Goal: Task Accomplishment & Management: Complete application form

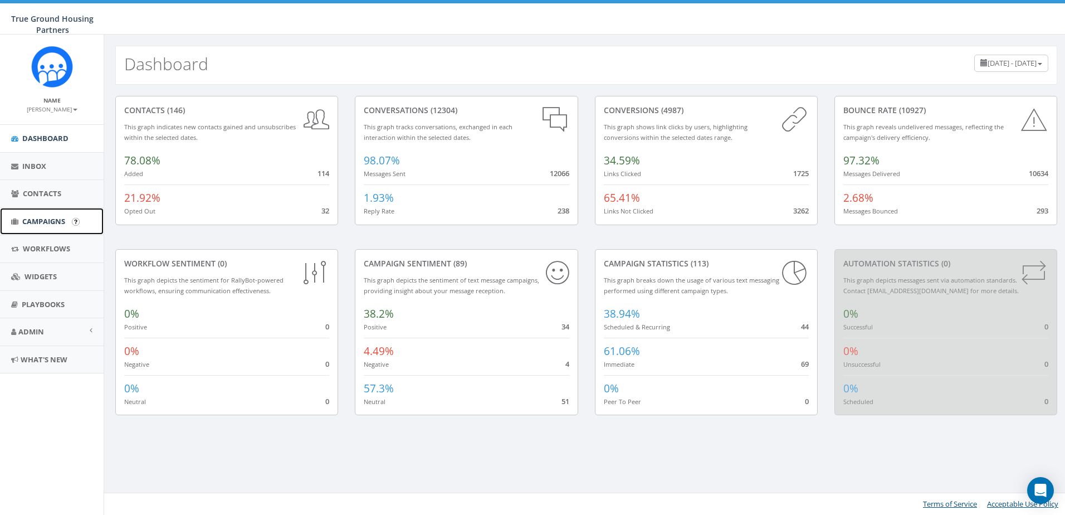
click at [27, 214] on link "Campaigns" at bounding box center [52, 221] width 104 height 27
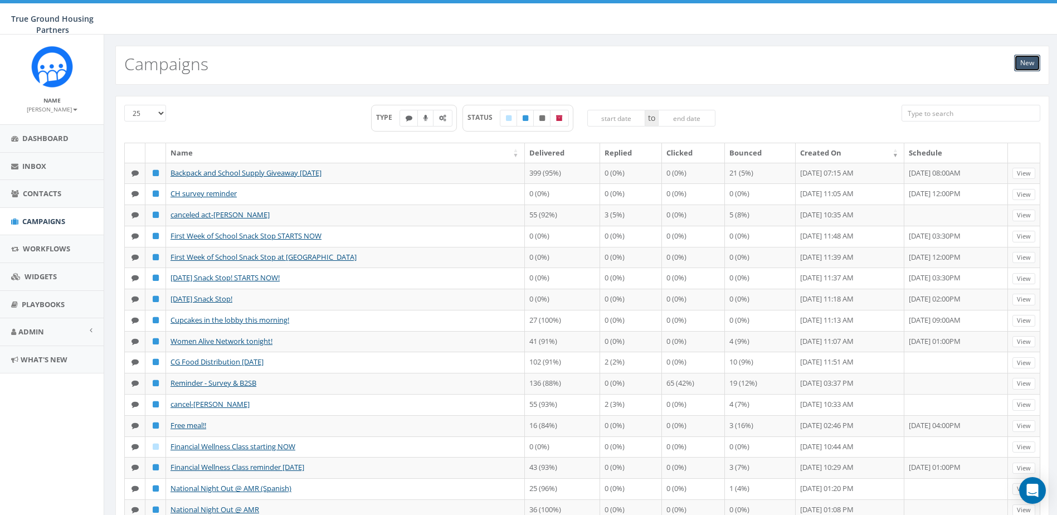
click at [1018, 60] on link "New" at bounding box center [1027, 63] width 26 height 17
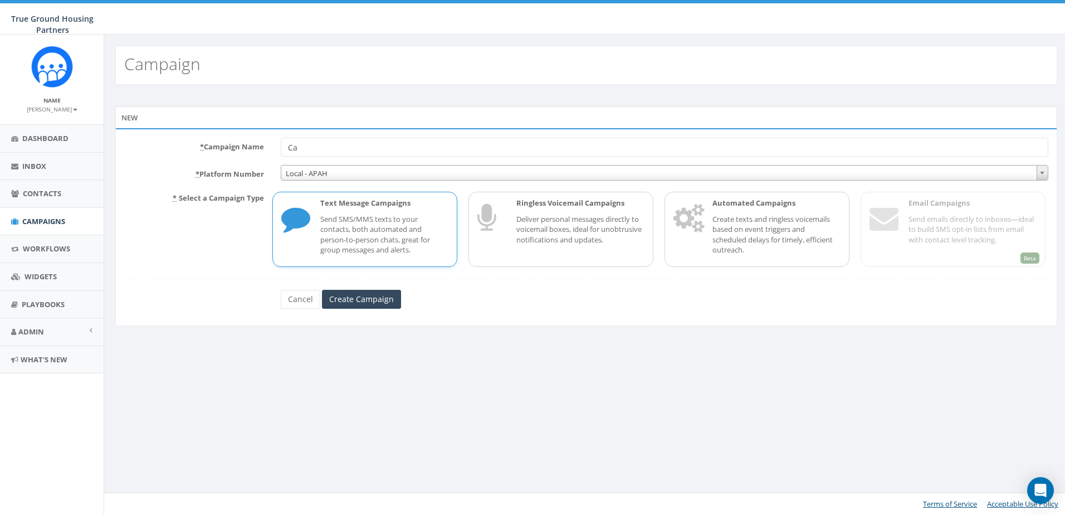
type input "C"
type input "Mental Health Talk TONIGHT"
click at [359, 301] on input "Create Campaign" at bounding box center [361, 299] width 79 height 19
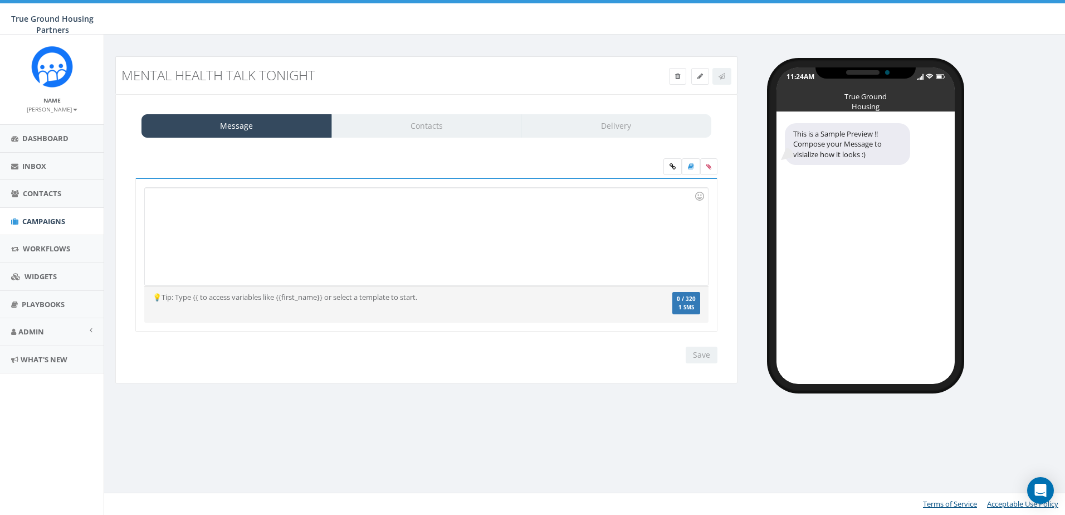
click at [343, 256] on div at bounding box center [426, 236] width 563 height 97
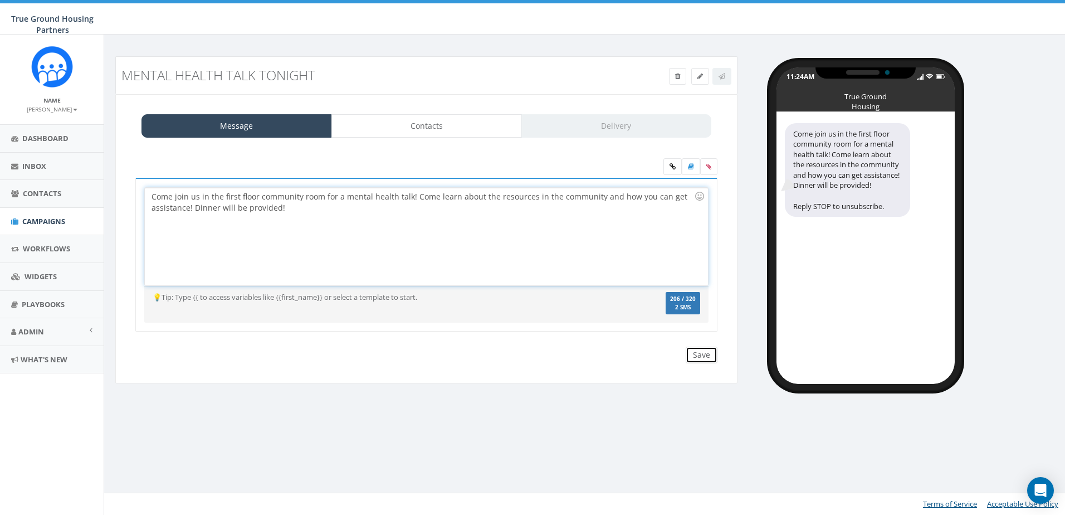
click at [716, 363] on input "Save" at bounding box center [702, 355] width 32 height 17
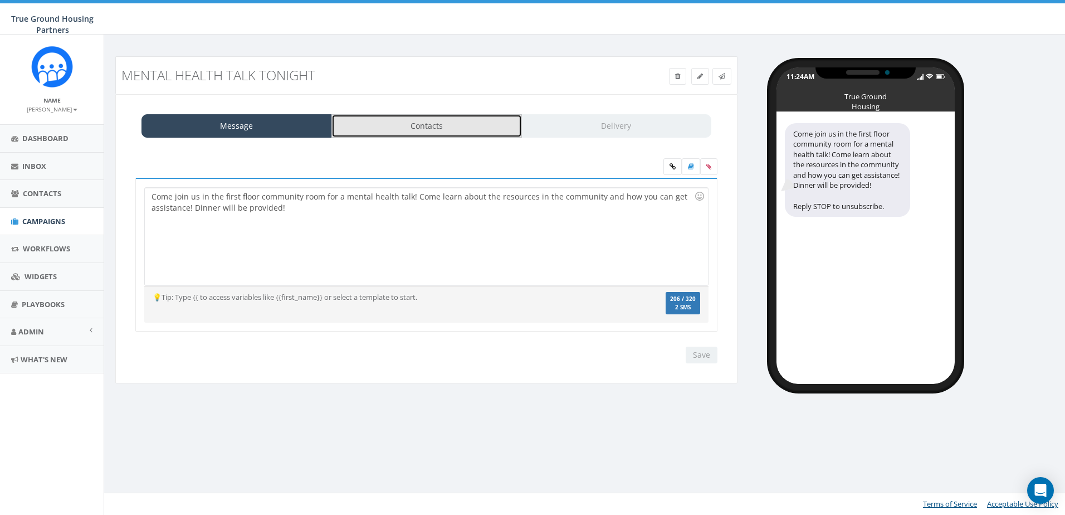
click at [463, 119] on link "Contacts" at bounding box center [426, 125] width 191 height 23
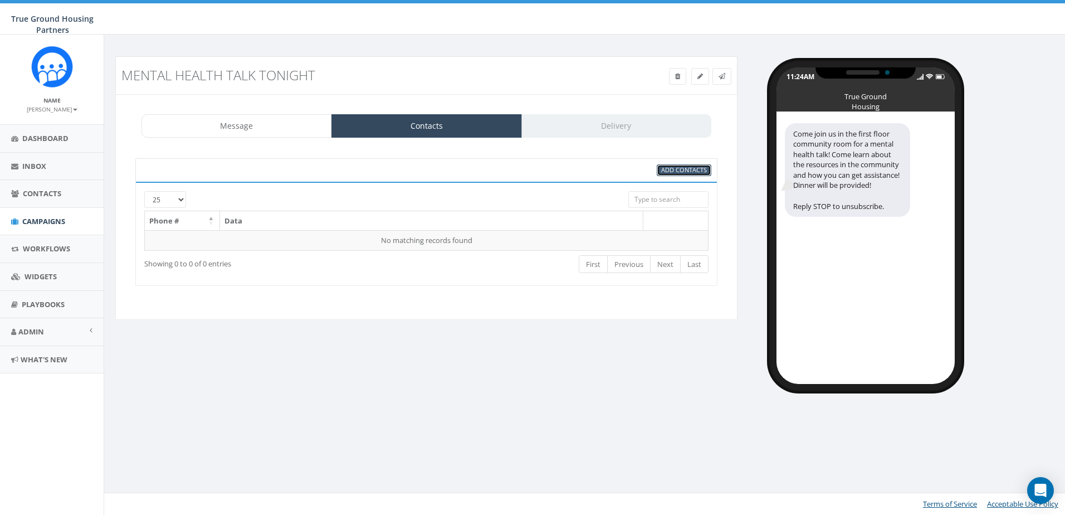
click at [661, 167] on link "Add Contacts" at bounding box center [684, 170] width 55 height 12
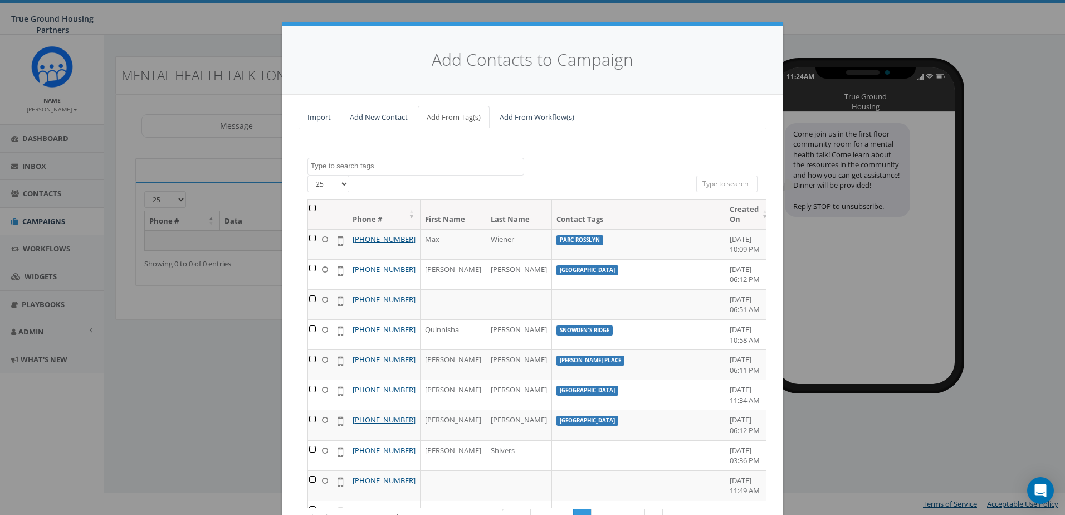
click at [394, 169] on textarea "Search" at bounding box center [417, 166] width 213 height 10
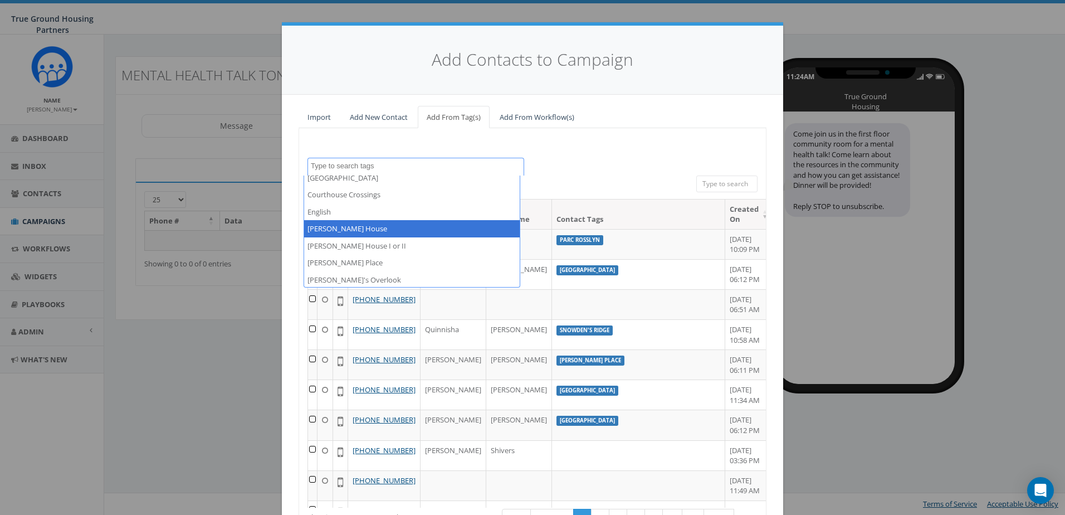
scroll to position [334, 0]
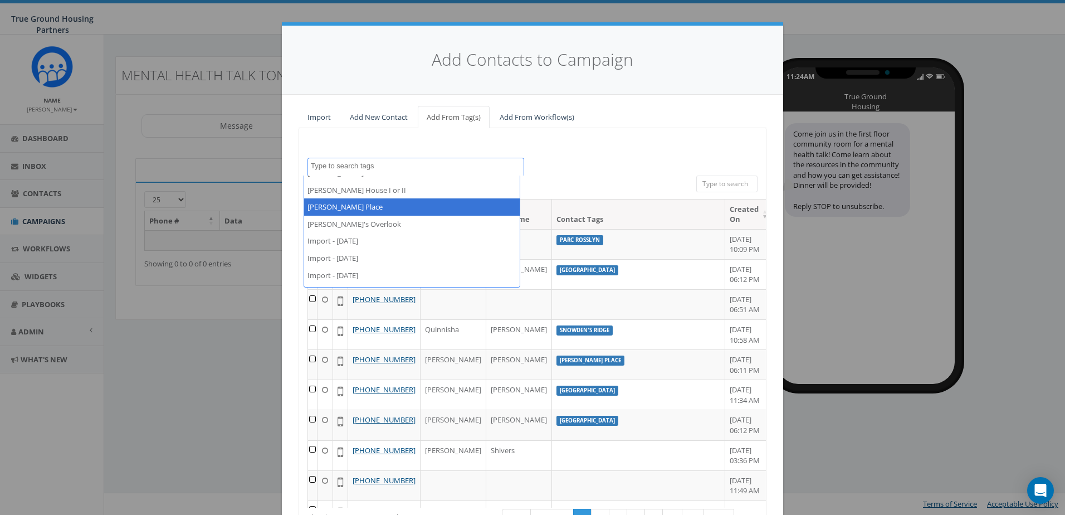
select select "[PERSON_NAME] Place"
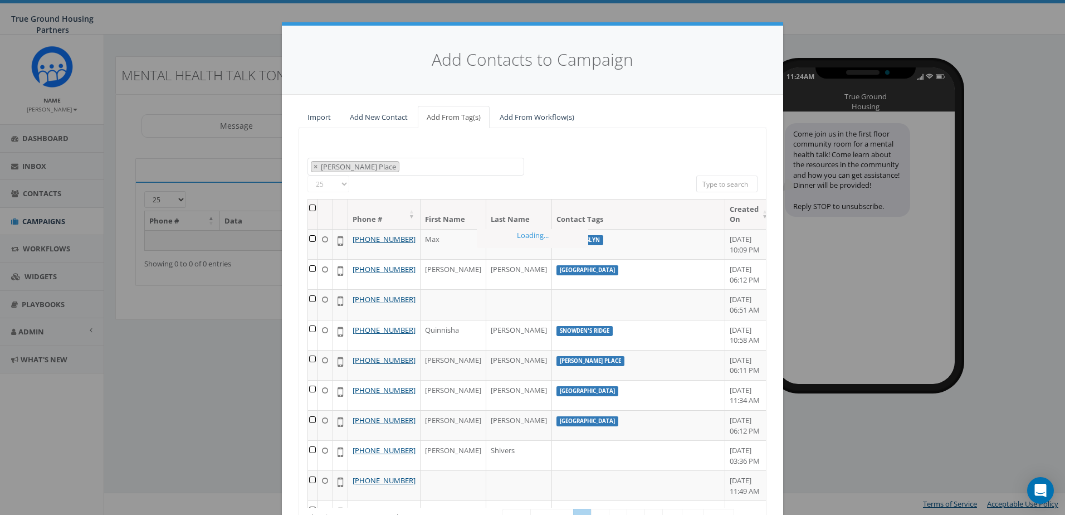
scroll to position [211, 0]
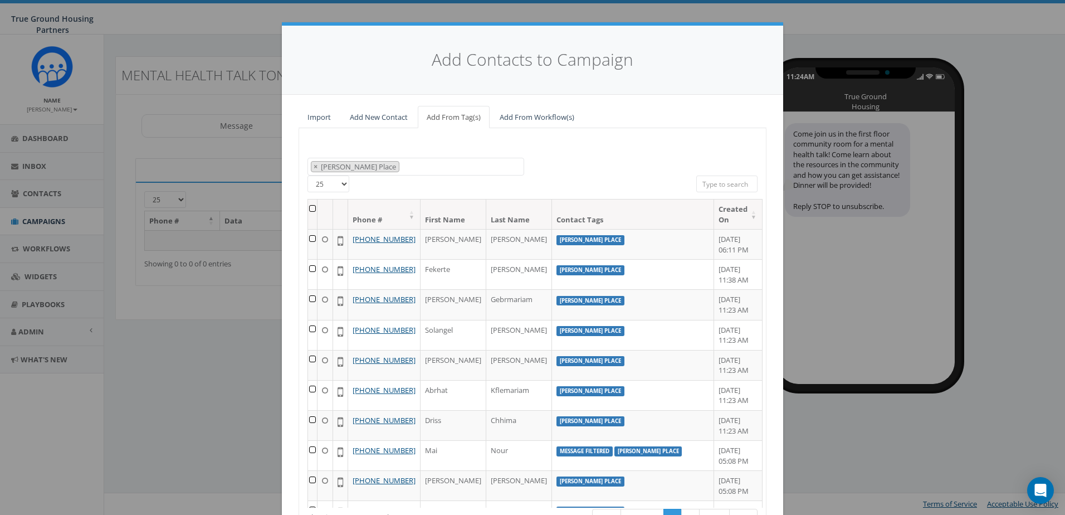
click at [315, 207] on th at bounding box center [312, 214] width 9 height 30
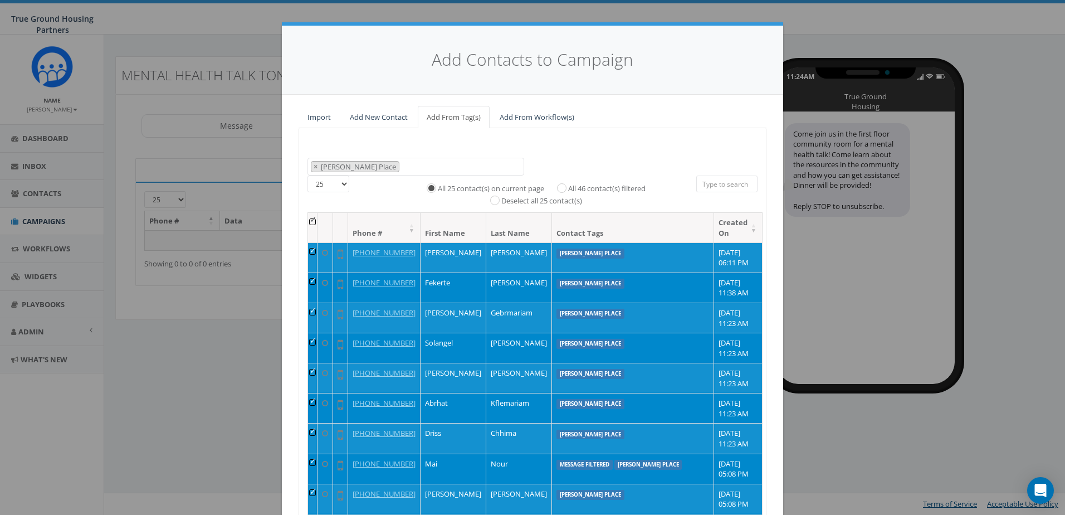
click at [569, 188] on label "All 46 contact(s) filtered" at bounding box center [606, 188] width 77 height 11
click at [568, 188] on input "All 46 contact(s) filtered" at bounding box center [564, 186] width 7 height 7
radio input "true"
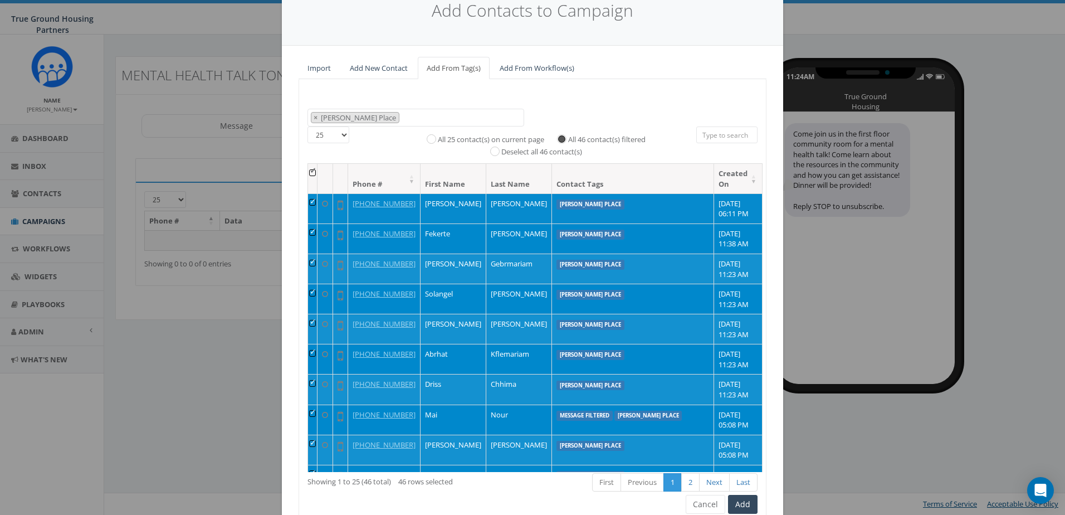
scroll to position [99, 0]
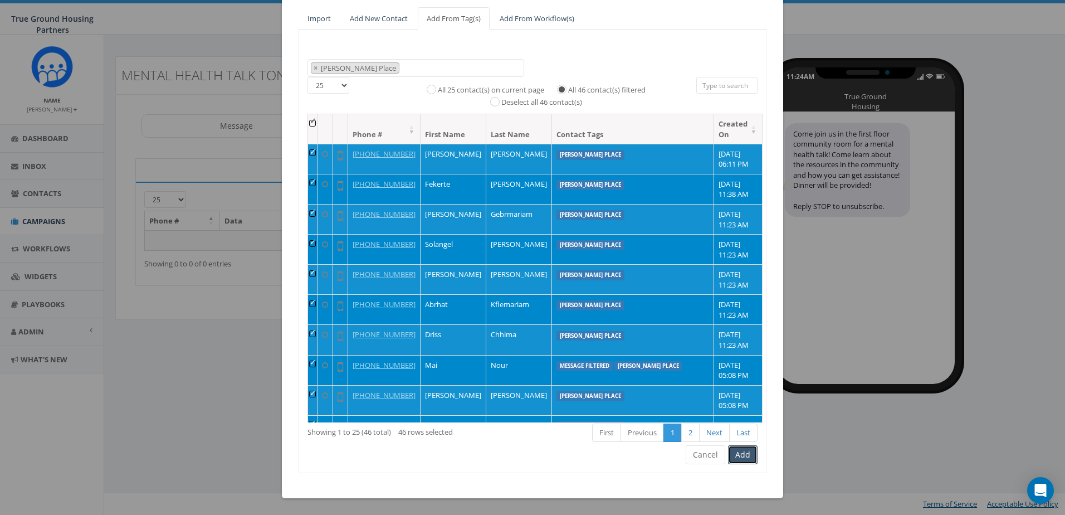
click at [740, 453] on button "Add" at bounding box center [743, 454] width 30 height 19
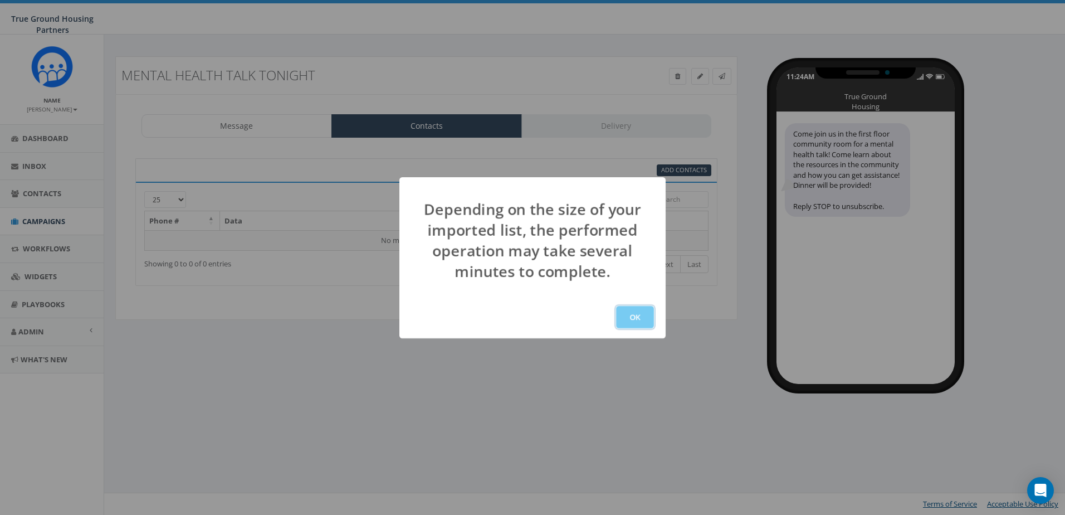
click at [635, 321] on button "OK" at bounding box center [635, 317] width 38 height 22
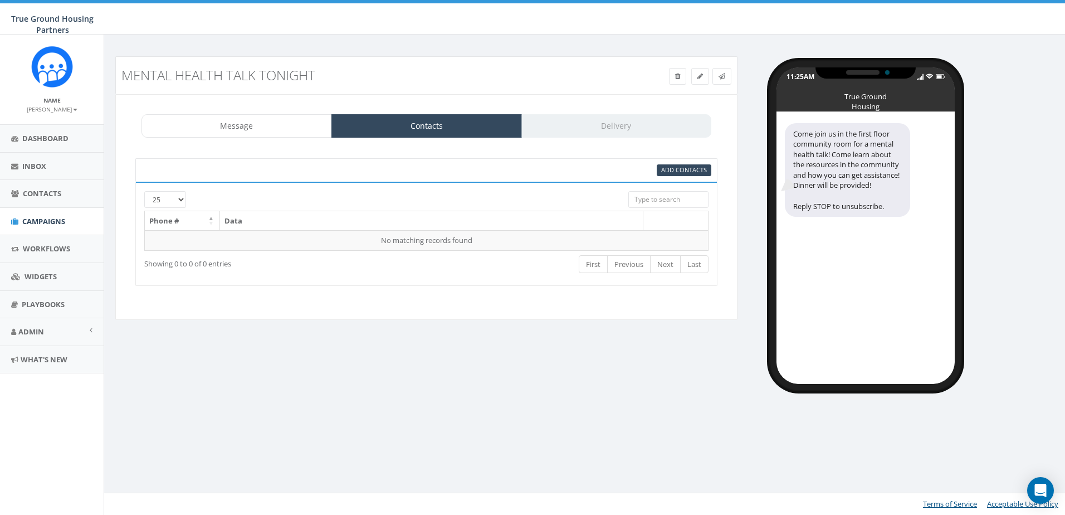
click at [602, 130] on div "Message Contacts Delivery" at bounding box center [427, 125] width 570 height 23
click at [704, 79] on link at bounding box center [700, 76] width 18 height 17
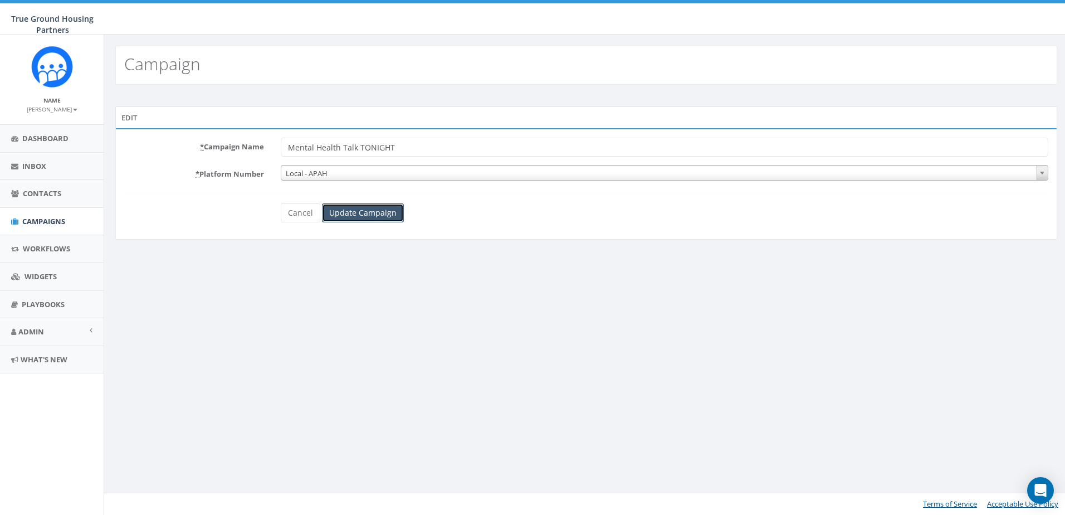
click at [376, 208] on input "Update Campaign" at bounding box center [363, 212] width 82 height 19
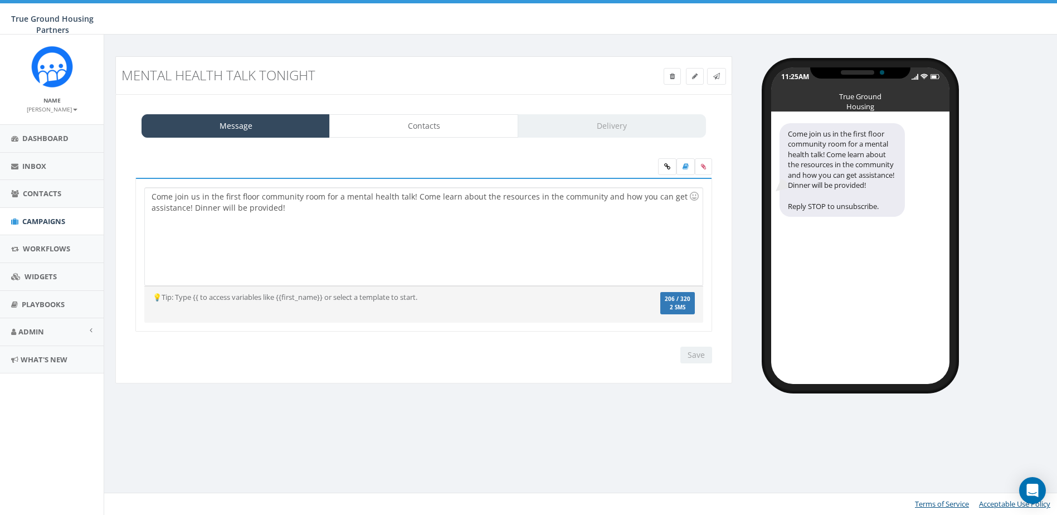
select select
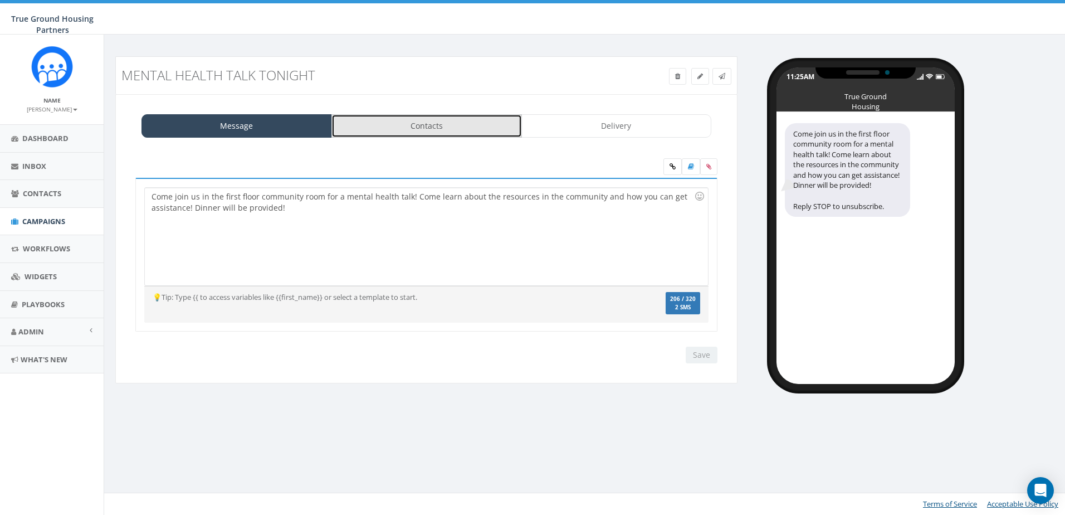
click at [479, 121] on link "Contacts" at bounding box center [426, 125] width 191 height 23
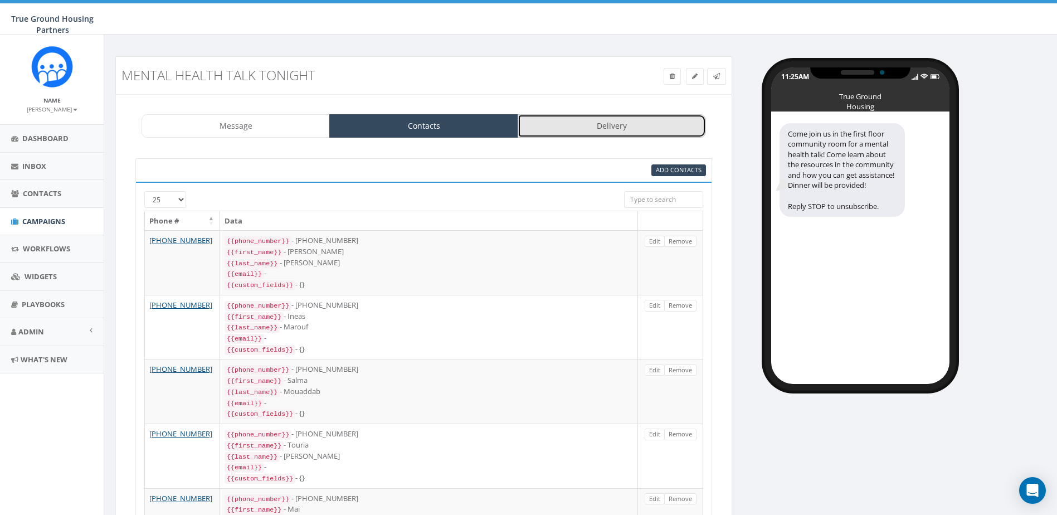
click at [579, 125] on link "Delivery" at bounding box center [612, 125] width 188 height 23
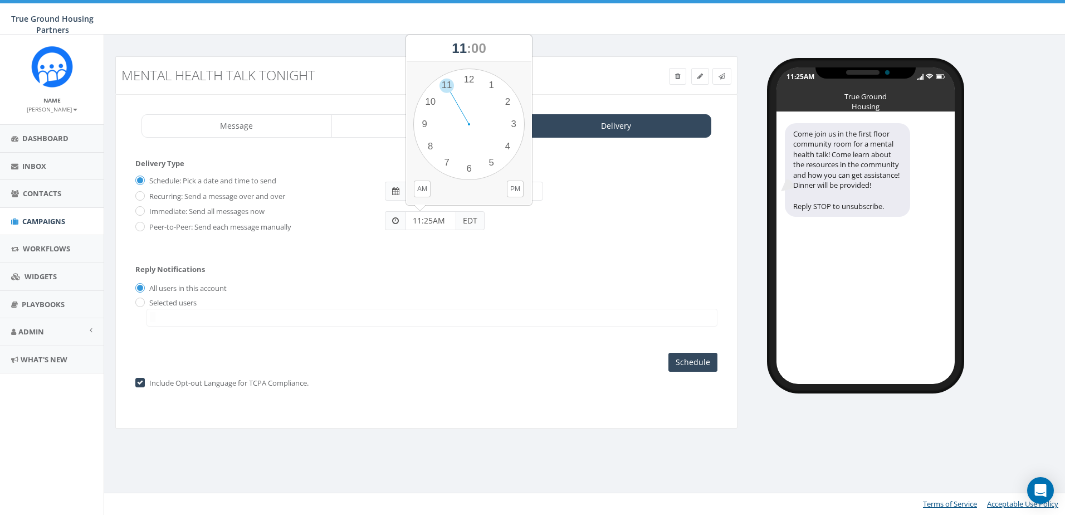
click at [447, 218] on input "11:25AM" at bounding box center [431, 220] width 51 height 19
type input "1"
type input "3:00 PM"
click at [575, 280] on div "Reply Notifications All users in this account Selected users hspears@trueground…" at bounding box center [426, 293] width 582 height 78
click at [715, 363] on input "Schedule" at bounding box center [693, 362] width 49 height 19
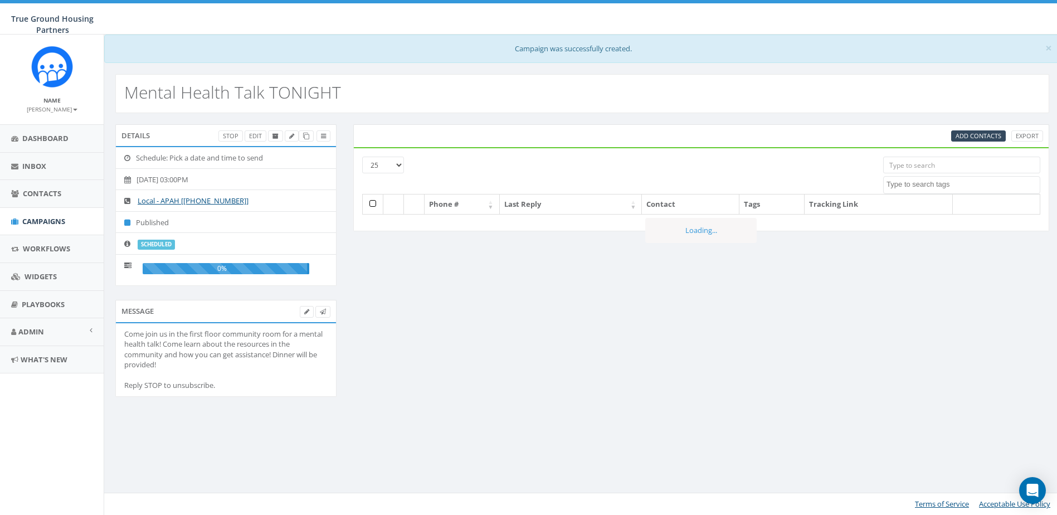
select select
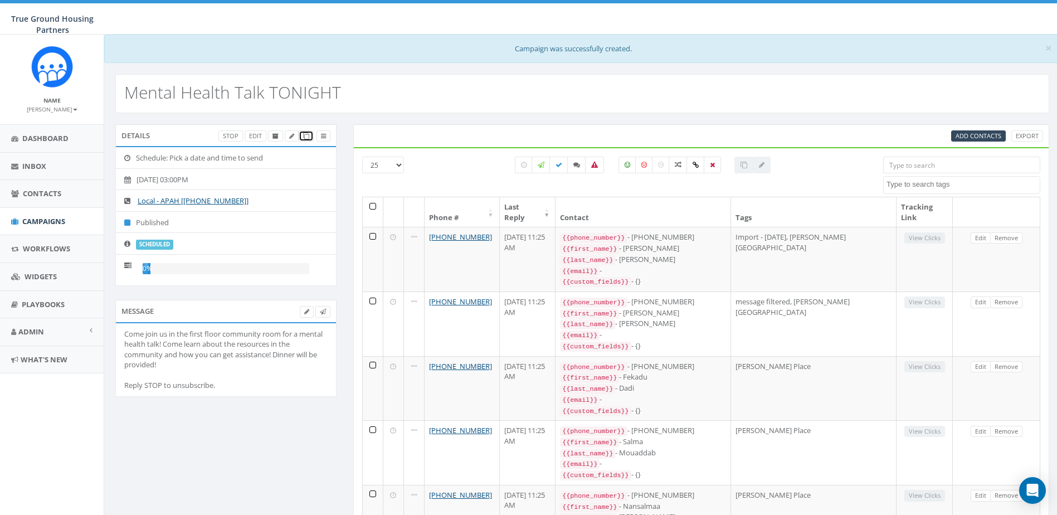
click at [307, 136] on icon at bounding box center [306, 136] width 6 height 6
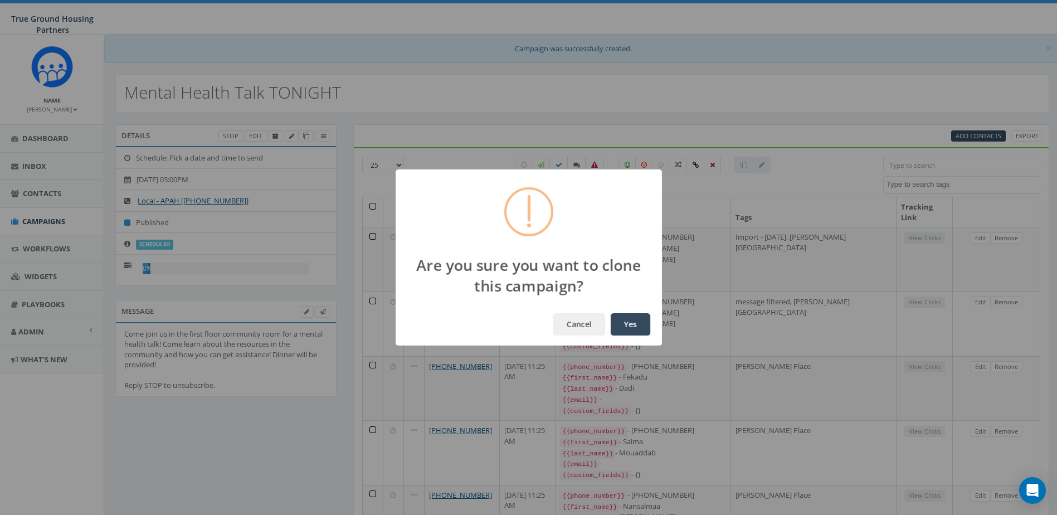
click at [644, 320] on button "Yes" at bounding box center [631, 324] width 40 height 22
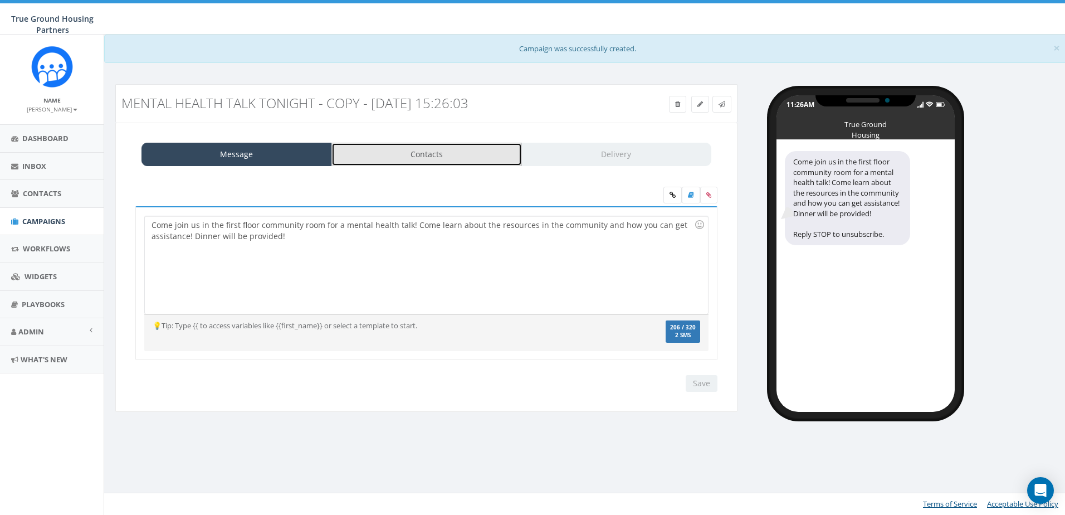
click at [450, 164] on link "Contacts" at bounding box center [426, 154] width 191 height 23
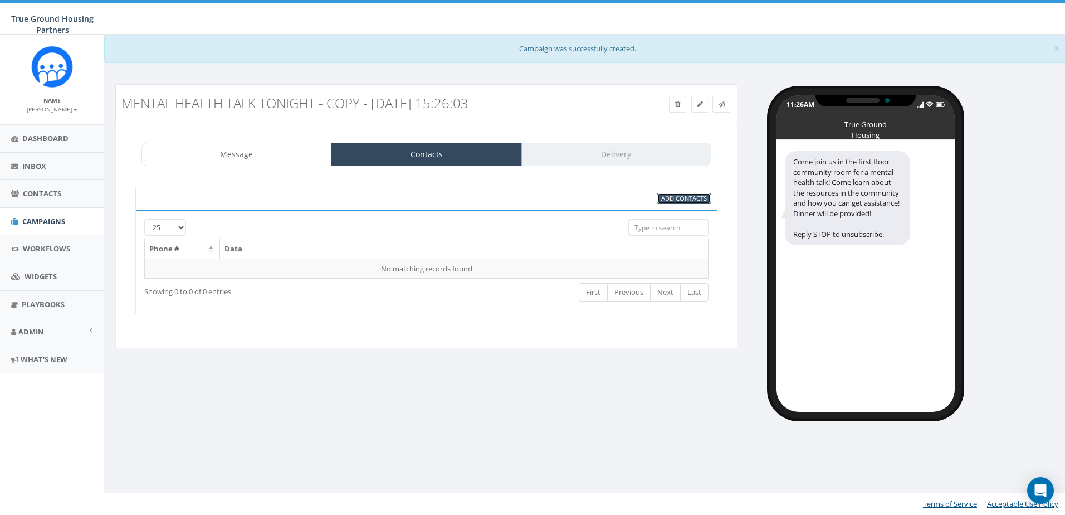
click at [681, 194] on span "Add Contacts" at bounding box center [684, 198] width 46 height 8
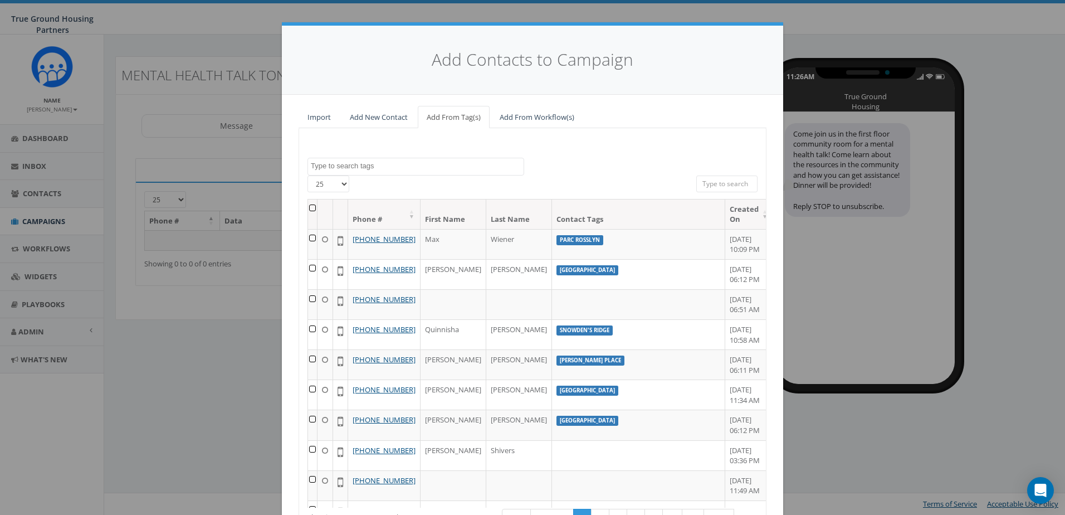
click at [444, 173] on span at bounding box center [416, 167] width 217 height 18
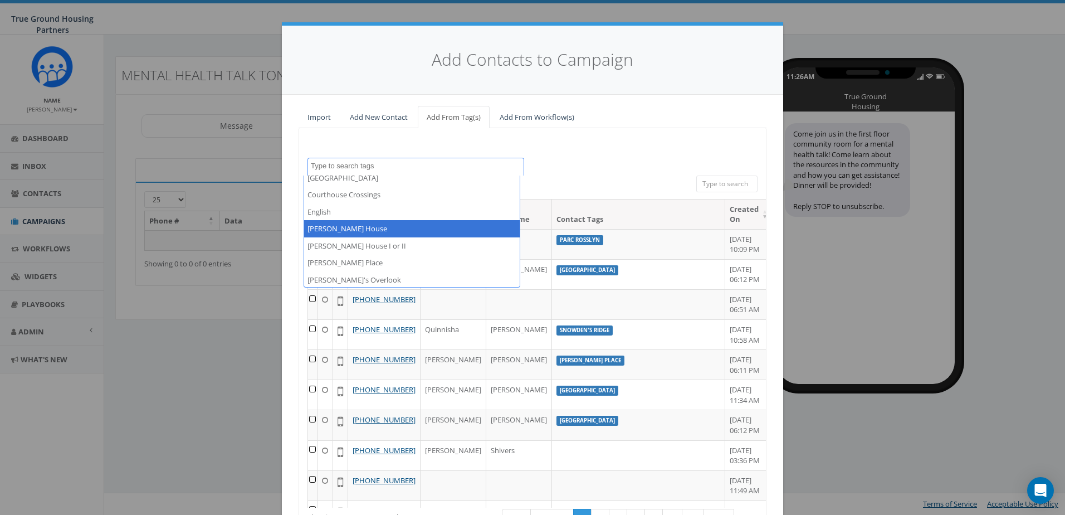
scroll to position [334, 0]
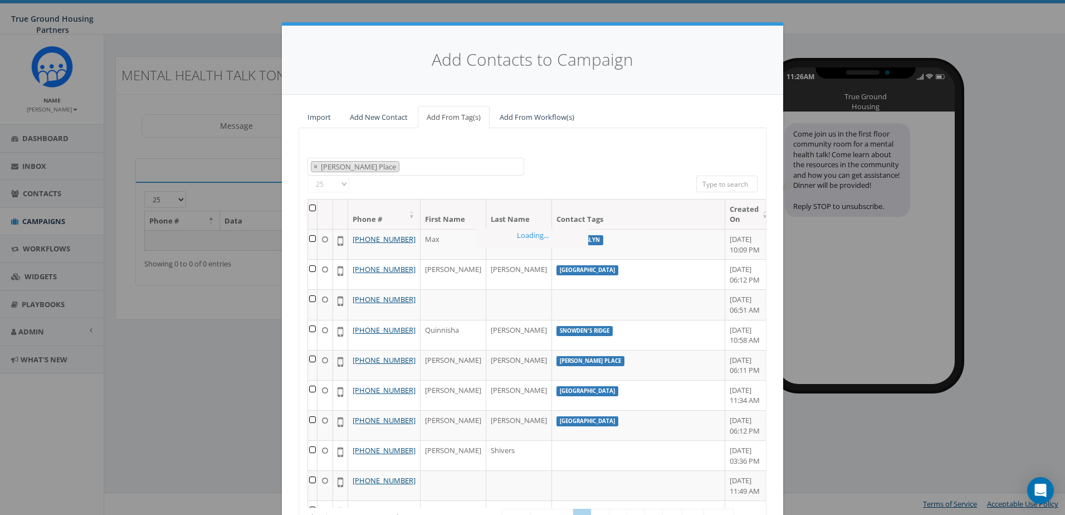
select select "Gilliam Place"
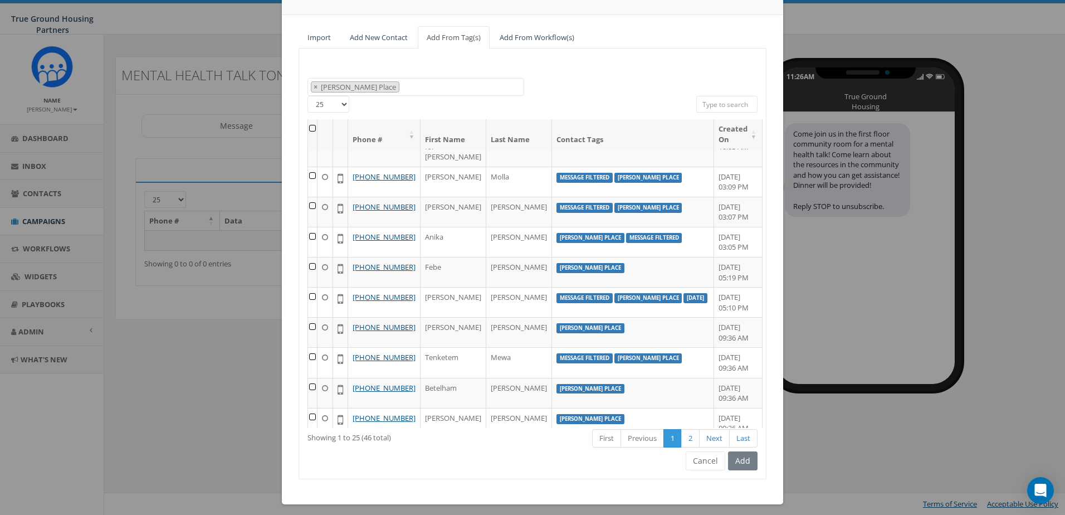
scroll to position [86, 0]
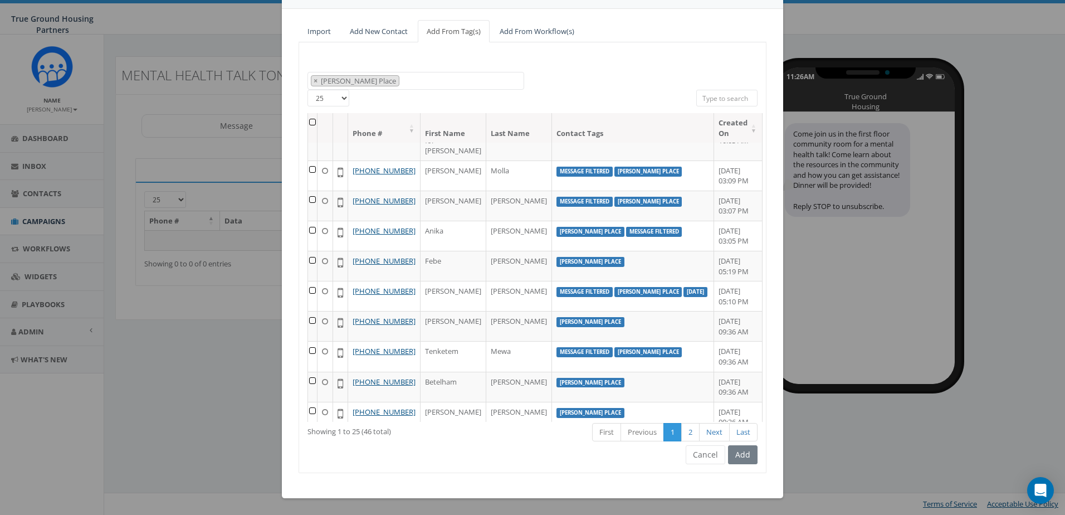
click at [313, 119] on th at bounding box center [312, 128] width 9 height 30
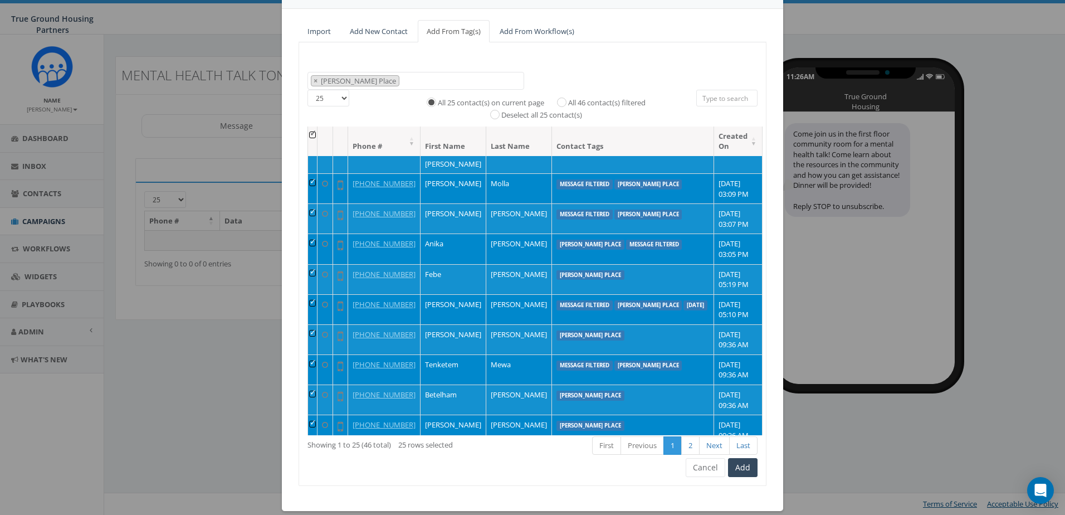
click at [571, 97] on label "All 46 contact(s) filtered" at bounding box center [606, 102] width 77 height 11
click at [568, 97] on input "All 46 contact(s) filtered" at bounding box center [564, 100] width 7 height 7
radio input "true"
click at [742, 472] on button "Add" at bounding box center [743, 467] width 30 height 19
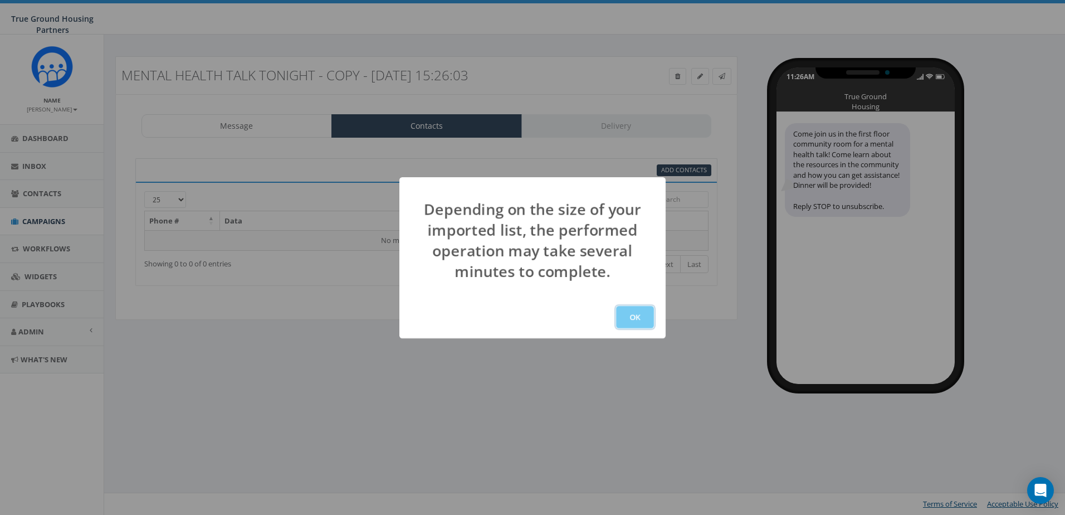
click at [635, 316] on button "OK" at bounding box center [635, 317] width 38 height 22
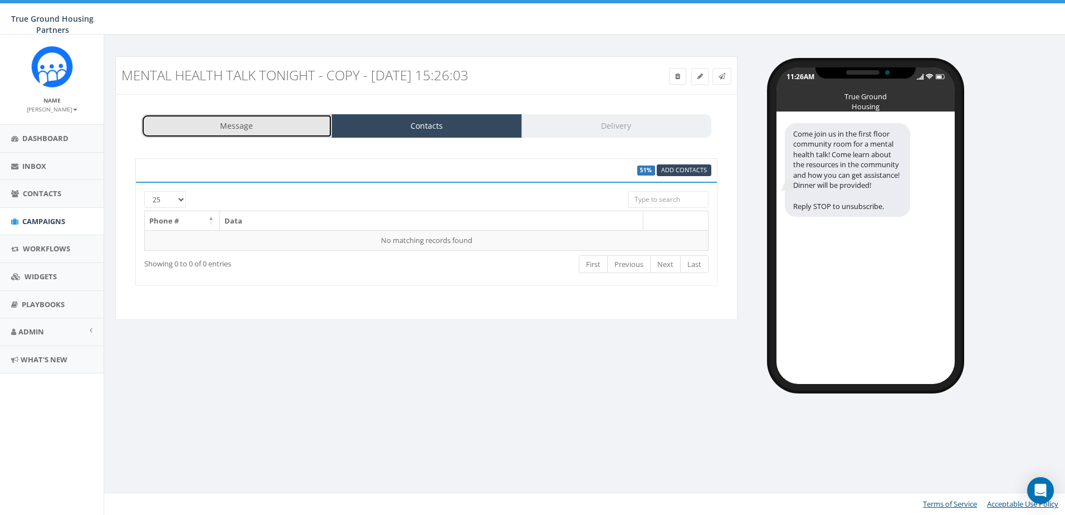
click at [261, 126] on link "Message" at bounding box center [237, 125] width 191 height 23
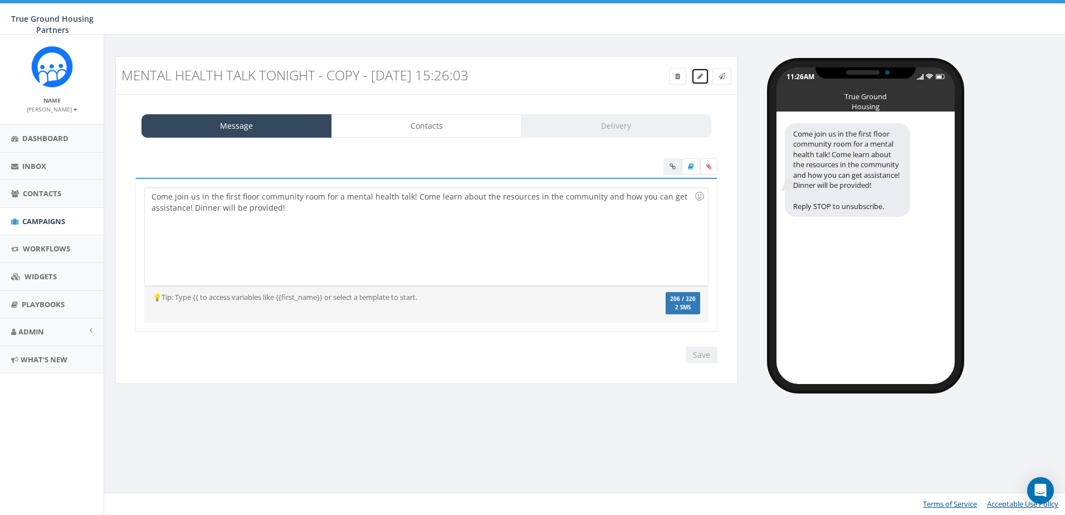
click at [695, 76] on link at bounding box center [700, 76] width 18 height 17
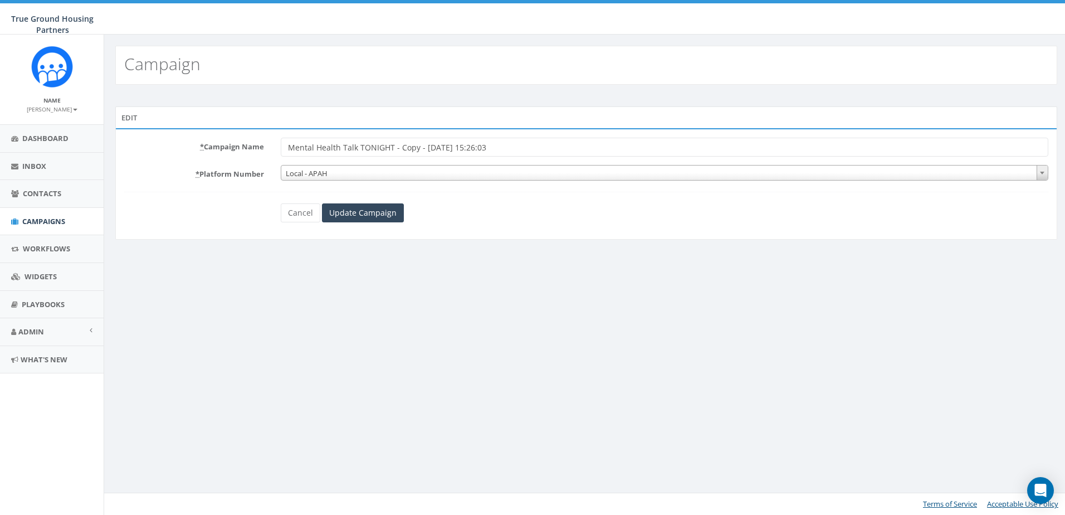
drag, startPoint x: 544, startPoint y: 145, endPoint x: 360, endPoint y: 147, distance: 183.9
click at [359, 147] on input "Mental Health Talk TONIGHT - Copy - [DATE] 15:26:03" at bounding box center [665, 147] width 768 height 19
type input "Mental Health Talk starting NOW!"
click at [369, 215] on input "Update Campaign" at bounding box center [363, 212] width 82 height 19
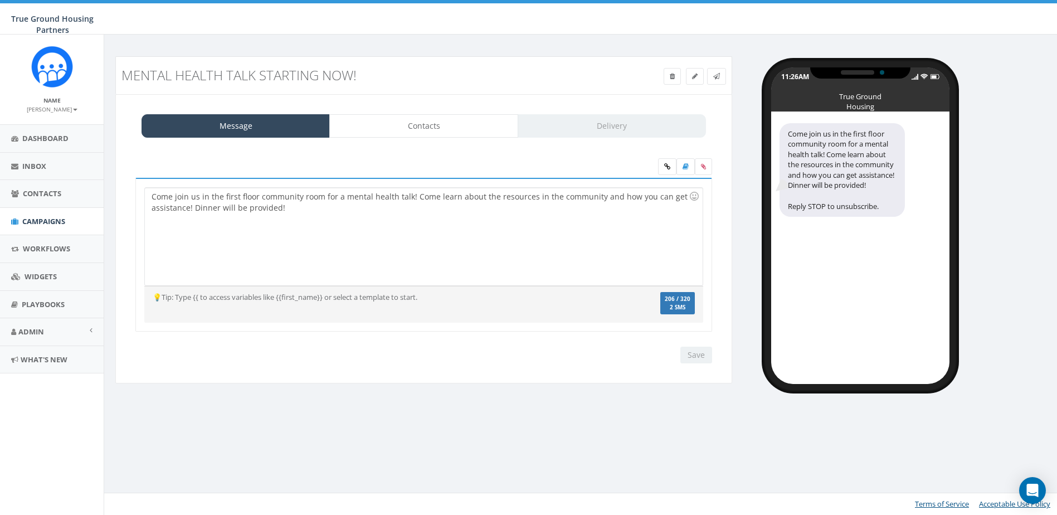
select select
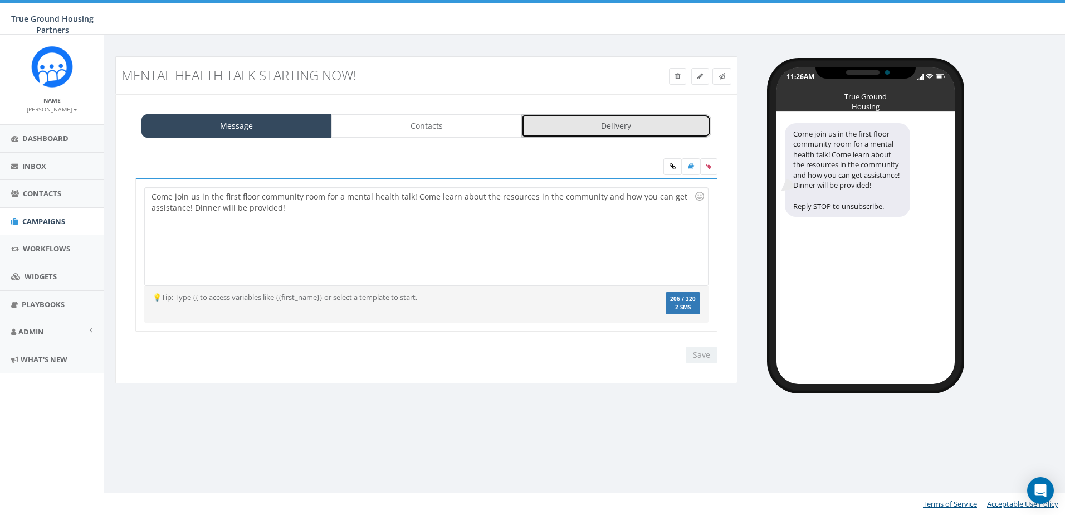
click at [564, 131] on link "Delivery" at bounding box center [616, 125] width 191 height 23
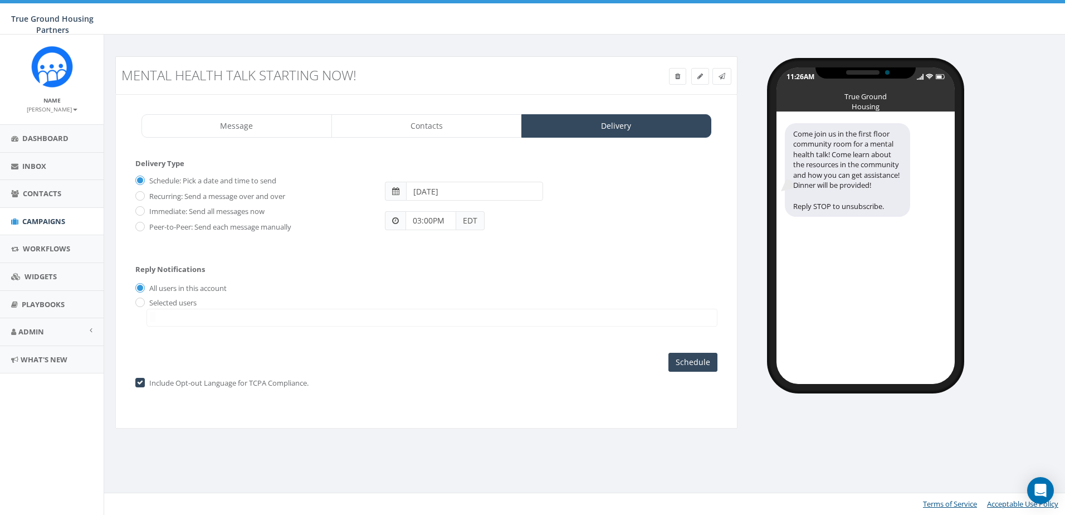
click at [450, 218] on input "03:00PM" at bounding box center [431, 220] width 51 height 19
type input "0"
type input "6:00 PM"
click at [480, 271] on div "Reply Notifications All users in this account Selected users hspears@trueground…" at bounding box center [426, 293] width 582 height 78
click at [695, 360] on input "Schedule" at bounding box center [693, 362] width 49 height 19
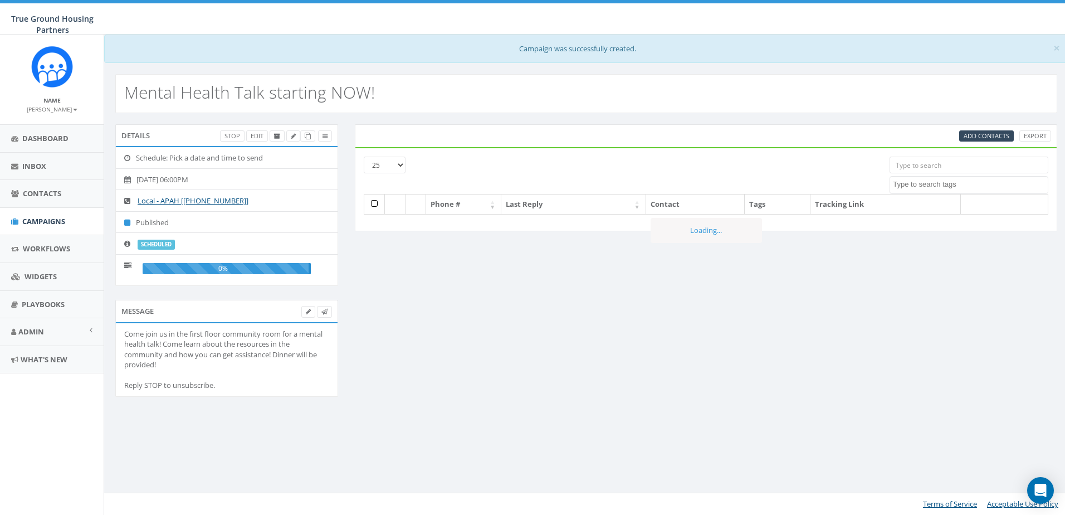
select select
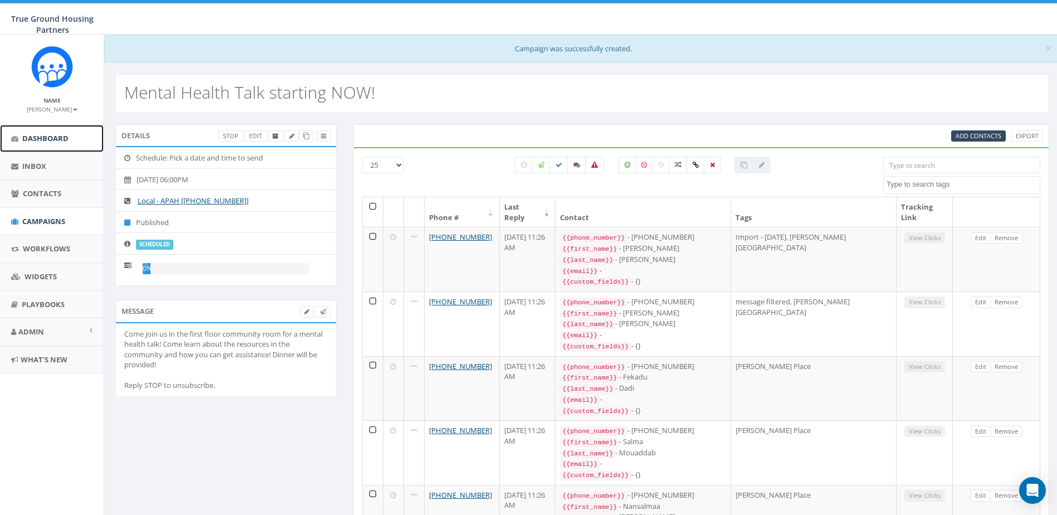
click at [84, 135] on link "Dashboard" at bounding box center [52, 138] width 104 height 27
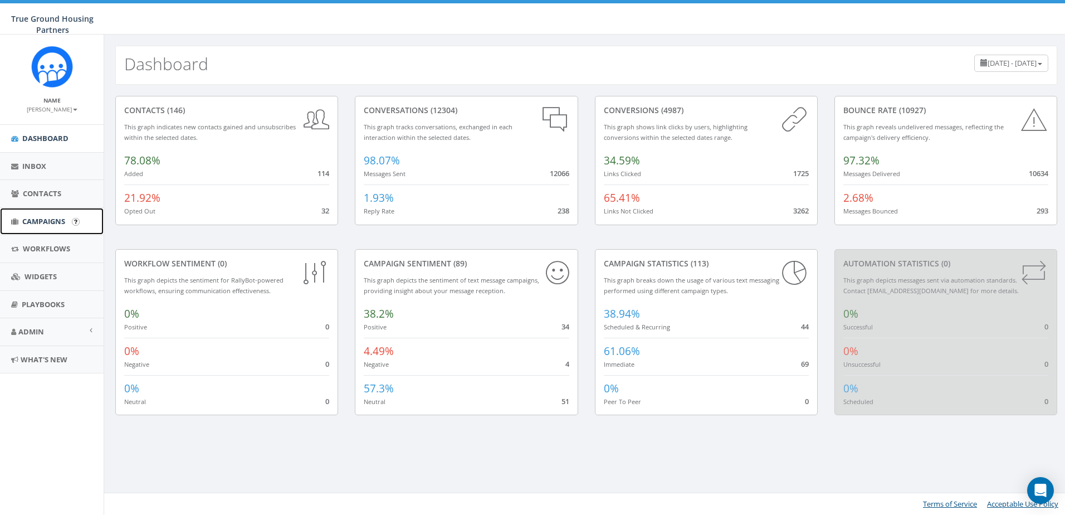
click at [61, 217] on span "Campaigns" at bounding box center [43, 221] width 43 height 10
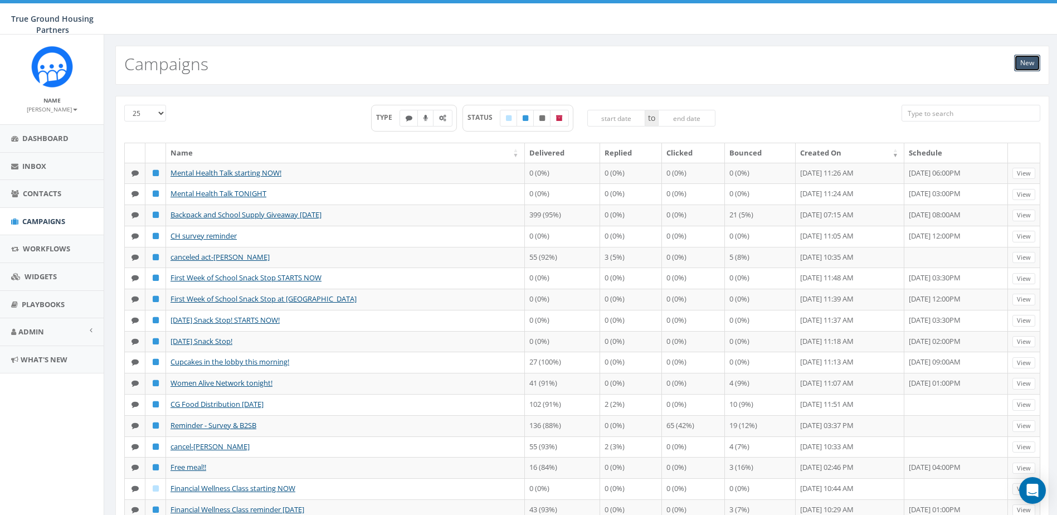
click at [1014, 64] on link "New" at bounding box center [1027, 63] width 26 height 17
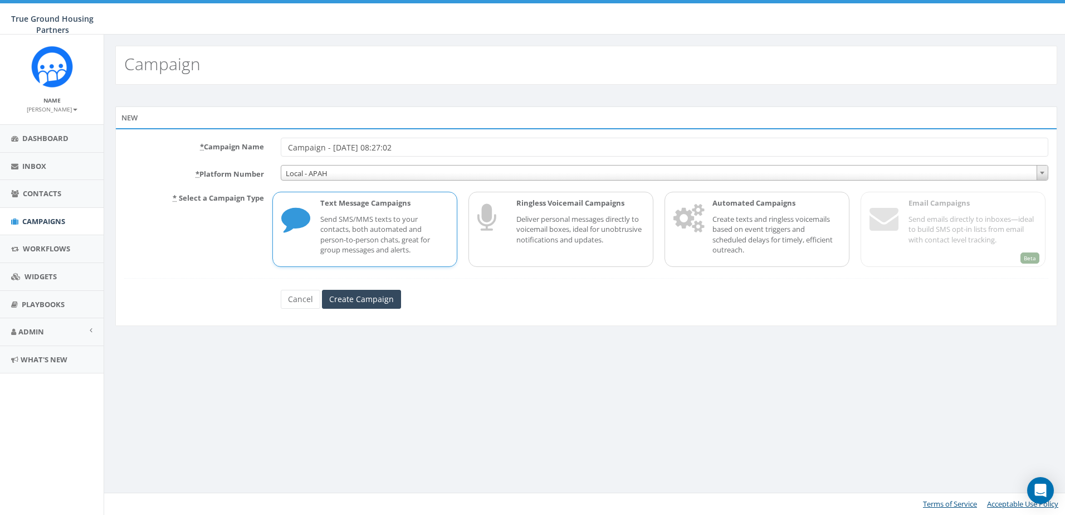
drag, startPoint x: 480, startPoint y: 147, endPoint x: 212, endPoint y: 140, distance: 268.1
click at [212, 140] on div "* Campaign Name Campaign - [DATE] 08:27:02" at bounding box center [586, 147] width 941 height 19
type input "L"
type input "[PERSON_NAME] Place Listening Session"
click at [364, 298] on input "Create Campaign" at bounding box center [361, 299] width 79 height 19
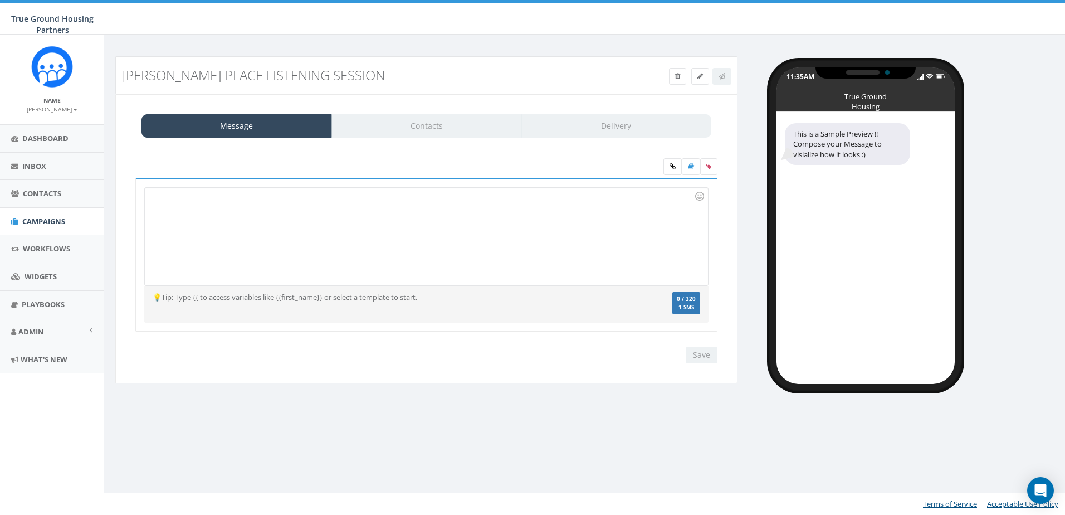
click at [335, 213] on div at bounding box center [426, 236] width 563 height 97
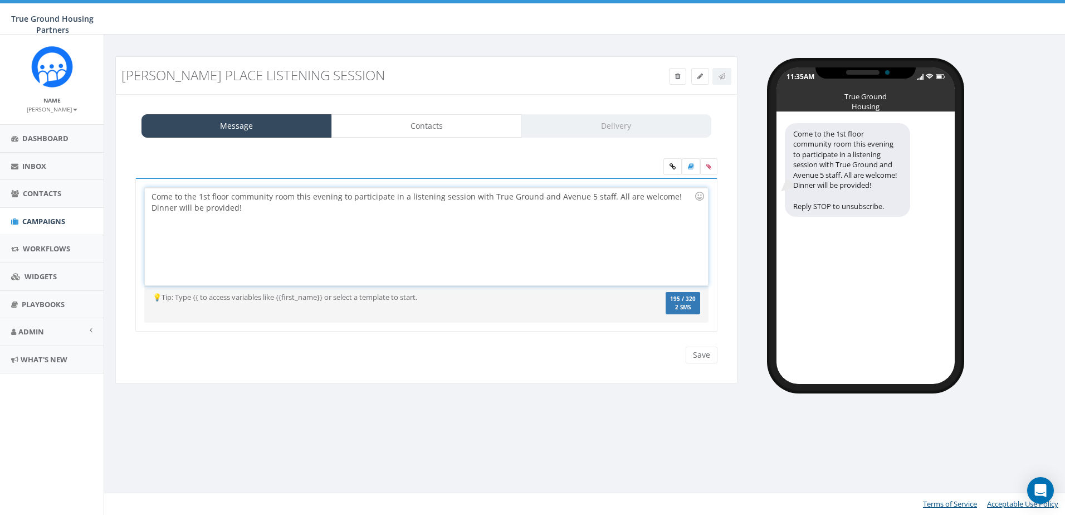
click at [606, 194] on div "Come to the 1st floor community room this evening to participate in a listening…" at bounding box center [426, 236] width 563 height 97
click at [605, 198] on div "Come to the 1st floor community room this evening to participate in a listening…" at bounding box center [426, 236] width 563 height 97
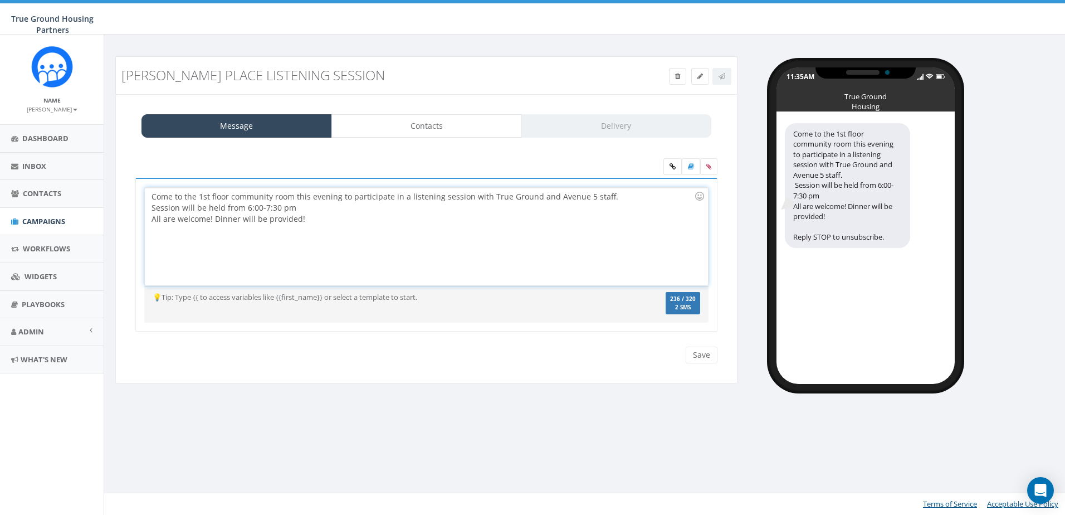
click at [375, 221] on div "All are welcome! Dinner will be provided!" at bounding box center [423, 218] width 543 height 11
click at [701, 197] on div at bounding box center [699, 196] width 19 height 19
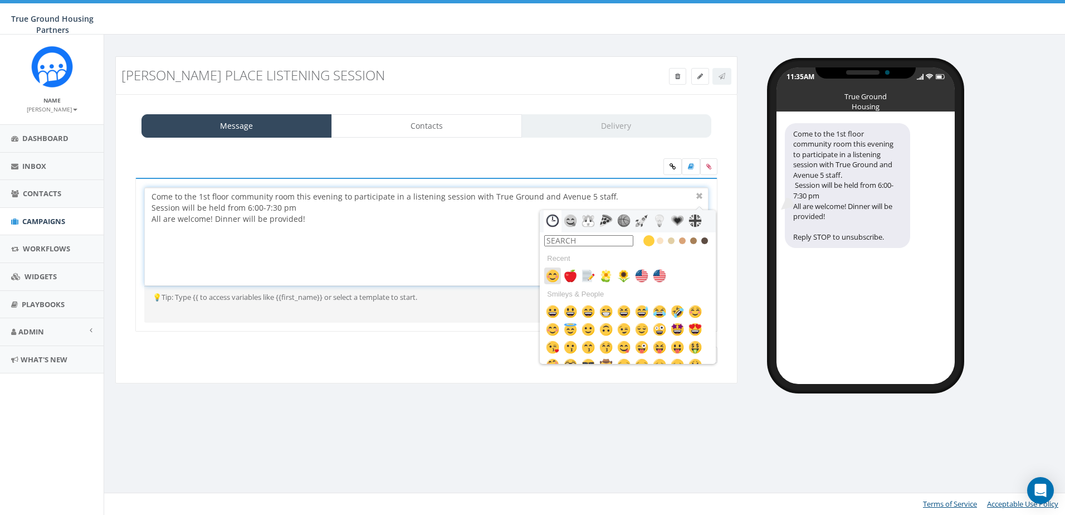
click at [558, 276] on img at bounding box center [552, 275] width 13 height 13
click at [444, 262] on div "Come to the 1st floor community room this evening to participate in a listening…" at bounding box center [426, 236] width 563 height 97
click at [478, 392] on div "Gilliam Place Listening Session Test Message Status: Message Contacts Delivery …" at bounding box center [426, 227] width 639 height 342
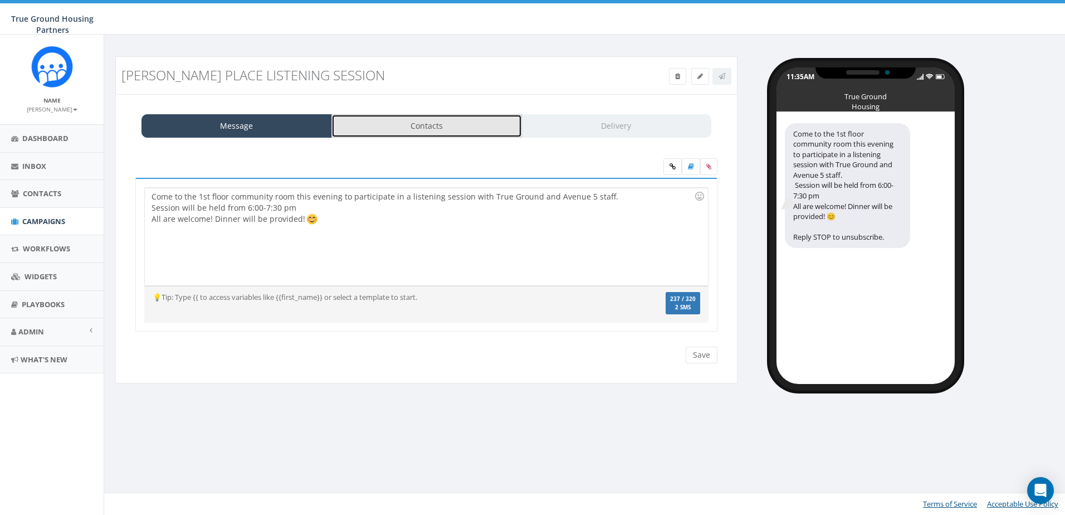
click at [452, 131] on link "Contacts" at bounding box center [426, 125] width 191 height 23
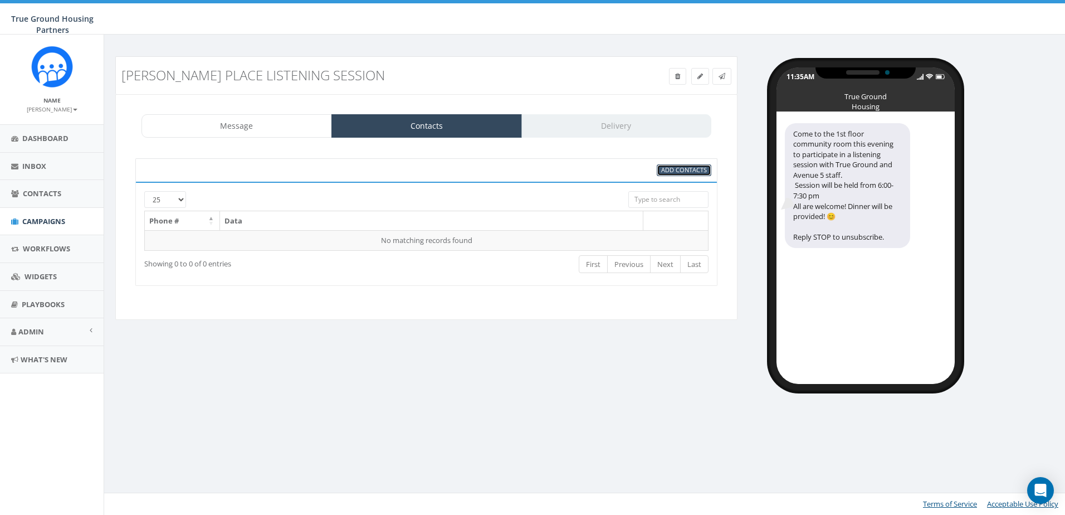
click at [689, 174] on span "Add Contacts" at bounding box center [684, 169] width 46 height 8
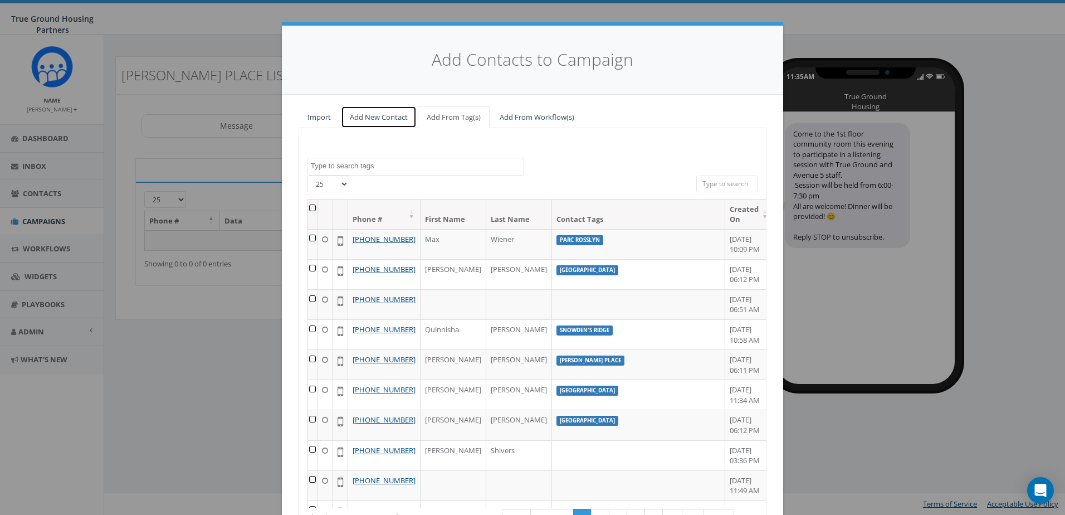
click at [389, 111] on link "Add New Contact" at bounding box center [379, 117] width 76 height 23
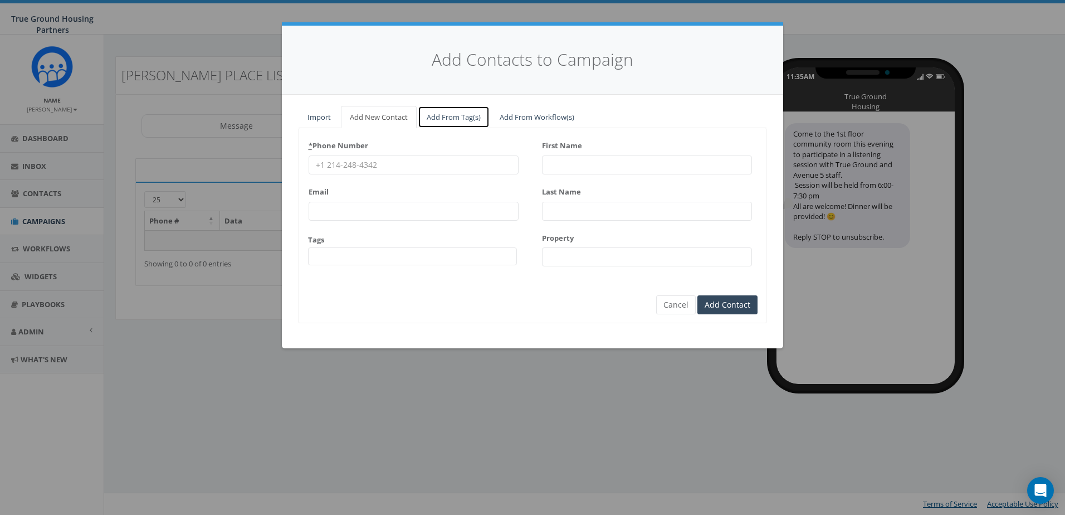
click at [458, 113] on link "Add From Tag(s)" at bounding box center [454, 117] width 72 height 23
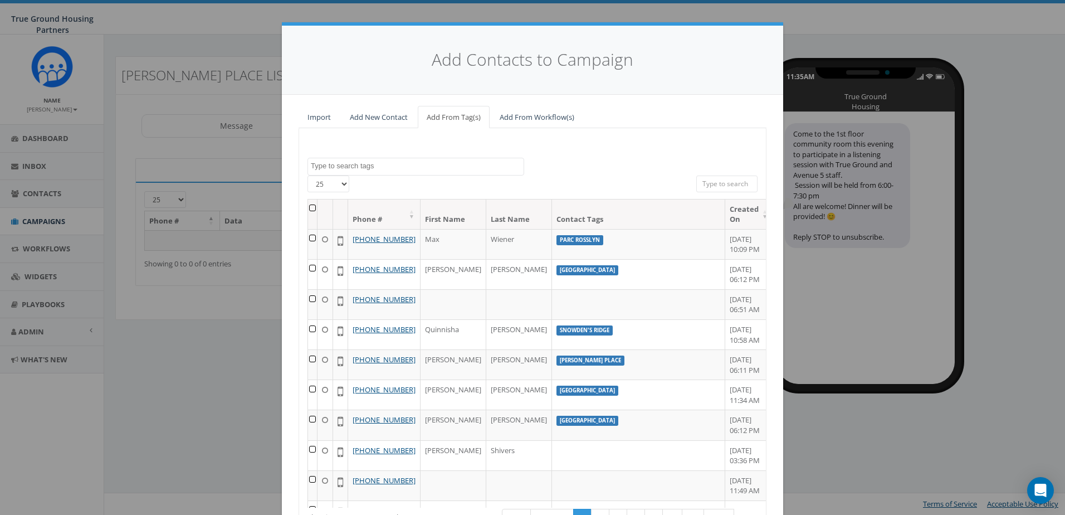
click at [425, 165] on textarea "Search" at bounding box center [417, 166] width 213 height 10
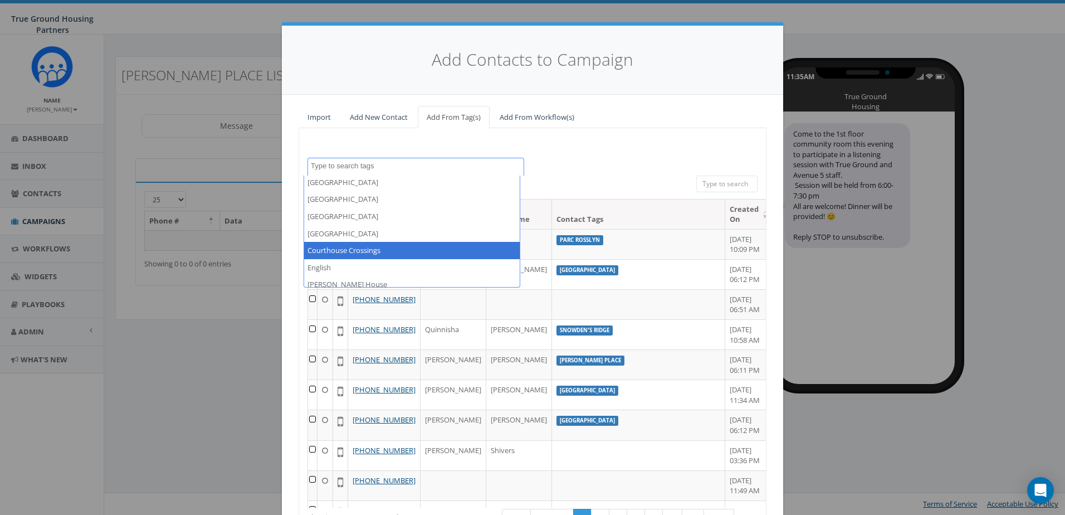
scroll to position [279, 0]
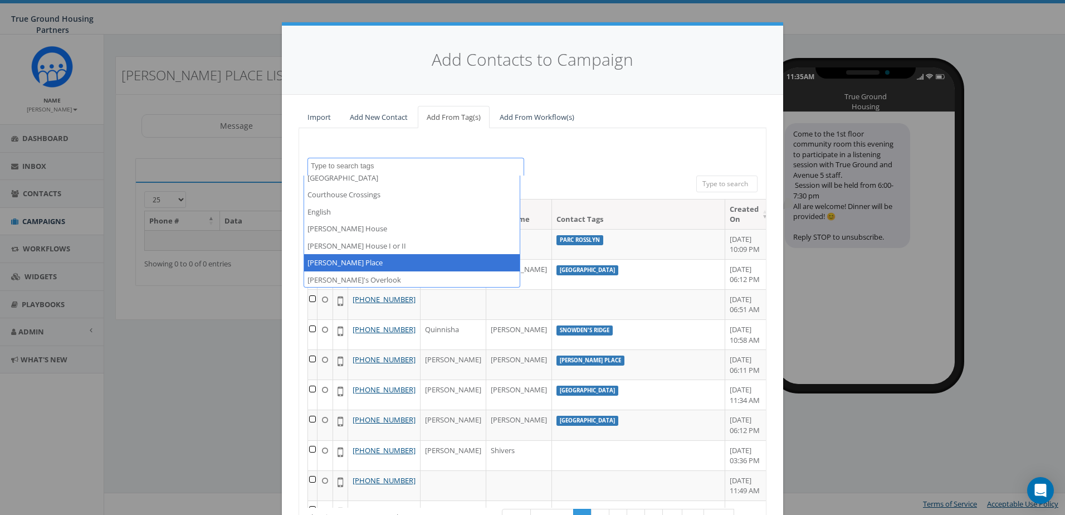
select select "Gilliam Place"
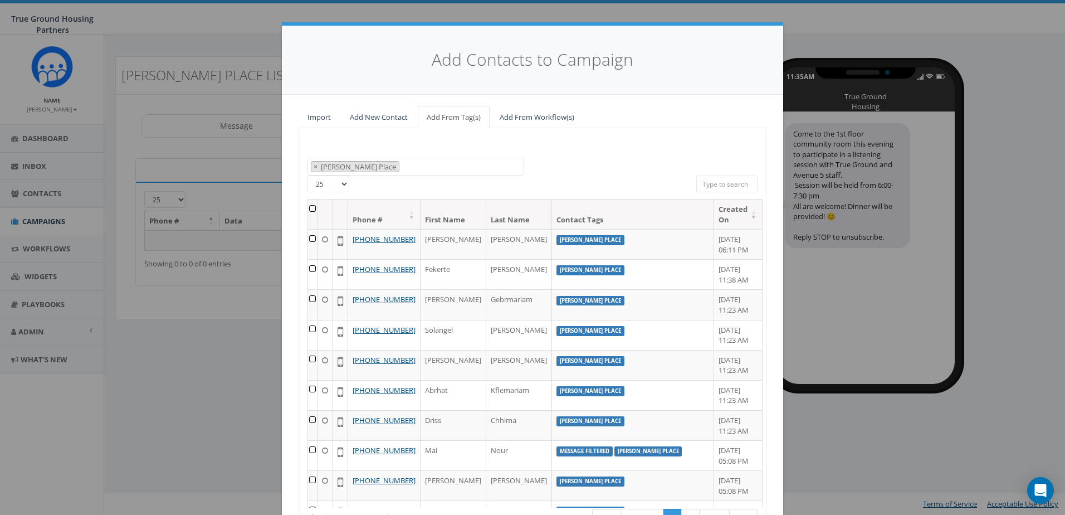
click at [314, 206] on th at bounding box center [312, 214] width 9 height 30
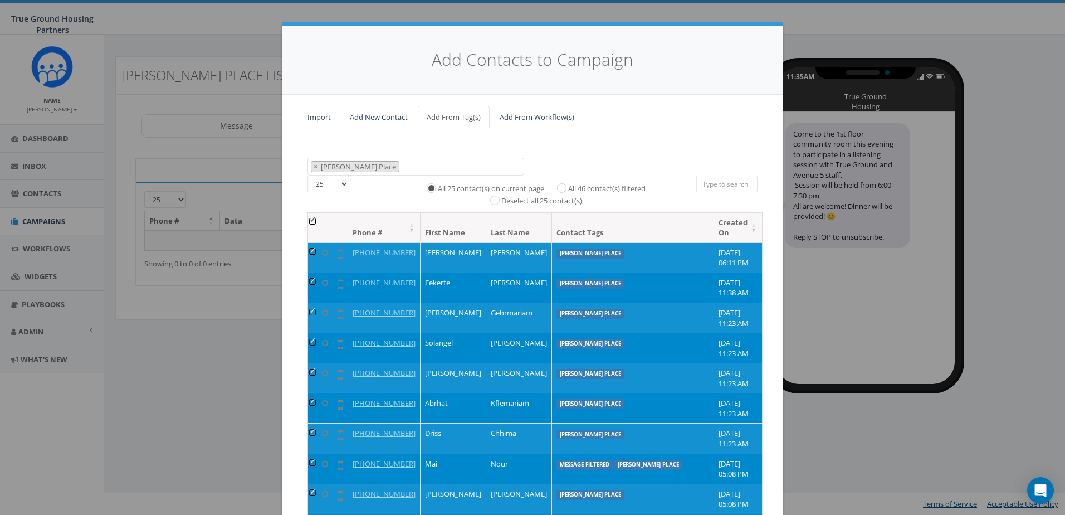
click at [596, 192] on label "All 46 contact(s) filtered" at bounding box center [606, 188] width 77 height 11
click at [568, 191] on input "All 46 contact(s) filtered" at bounding box center [564, 186] width 7 height 7
radio input "true"
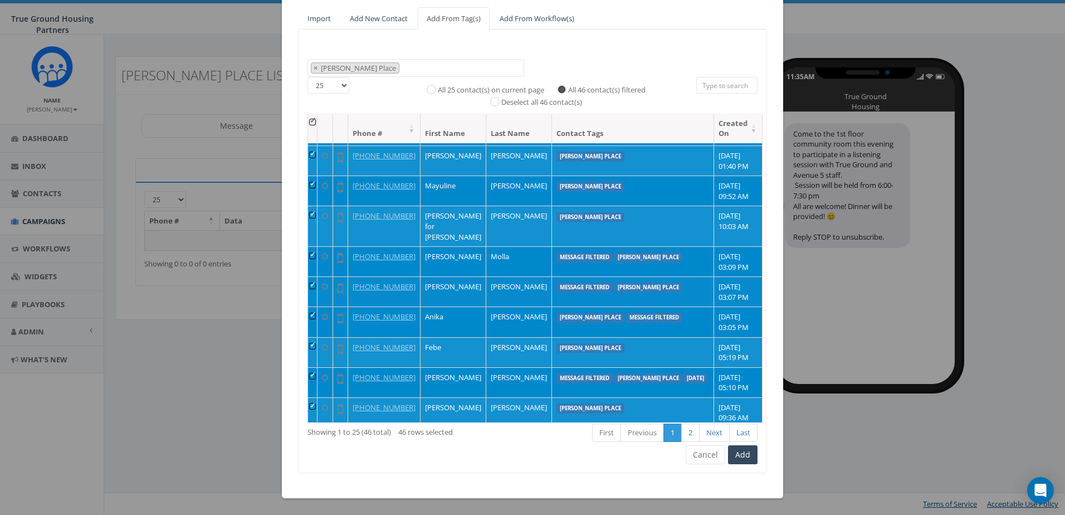
scroll to position [501, 0]
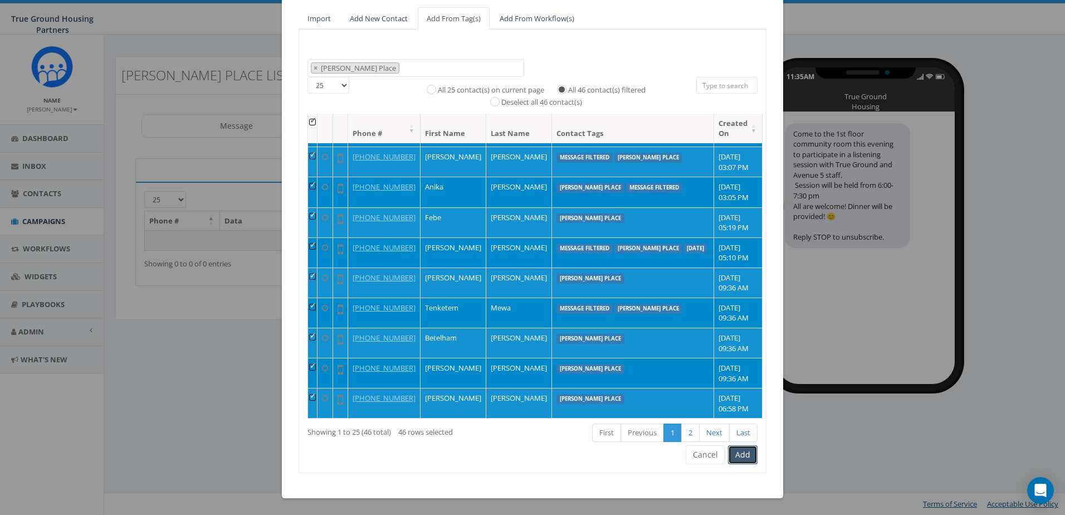
click at [738, 457] on button "Add" at bounding box center [743, 454] width 30 height 19
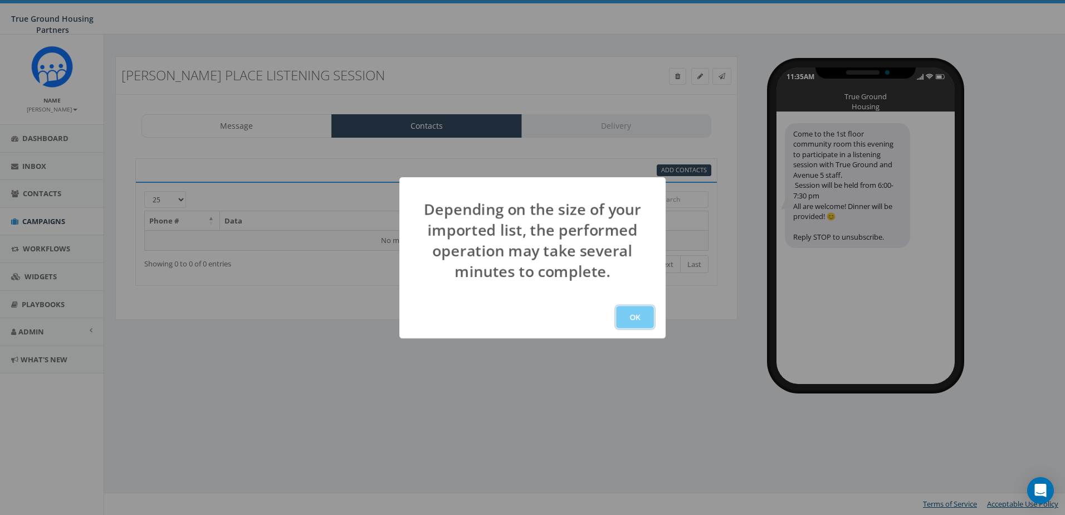
click at [641, 320] on button "OK" at bounding box center [635, 317] width 38 height 22
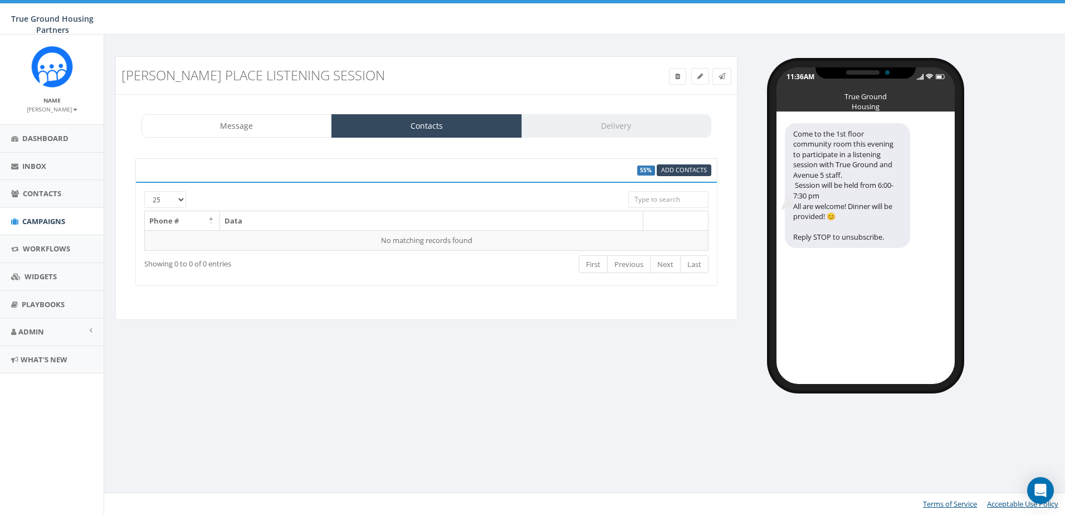
click at [607, 123] on div "Message Contacts Delivery" at bounding box center [427, 125] width 570 height 23
click at [703, 71] on link at bounding box center [700, 76] width 18 height 17
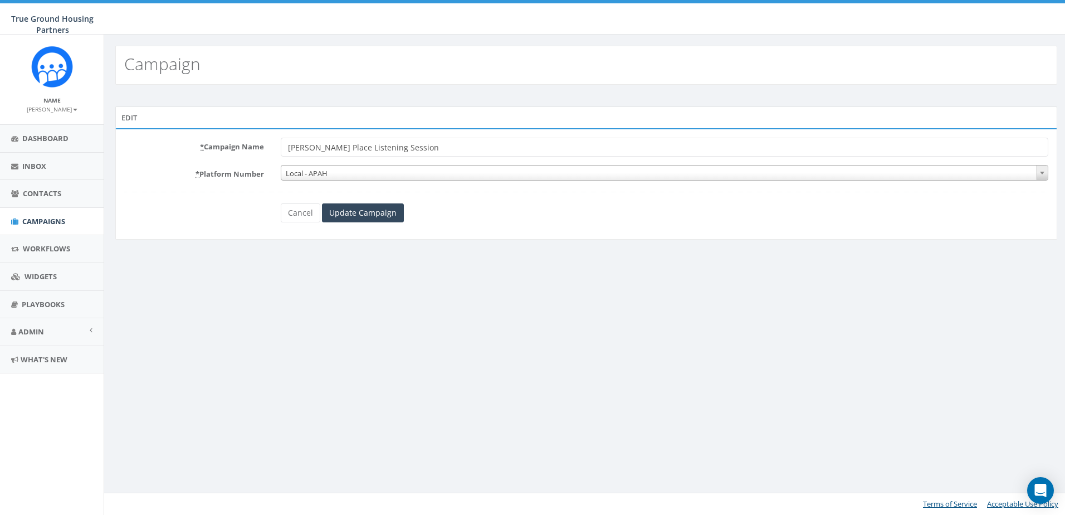
click at [423, 150] on input "[PERSON_NAME] Place Listening Session" at bounding box center [665, 147] width 768 height 19
type input "[PERSON_NAME] Place Listening Session tonight!"
click at [367, 215] on input "Update Campaign" at bounding box center [363, 212] width 82 height 19
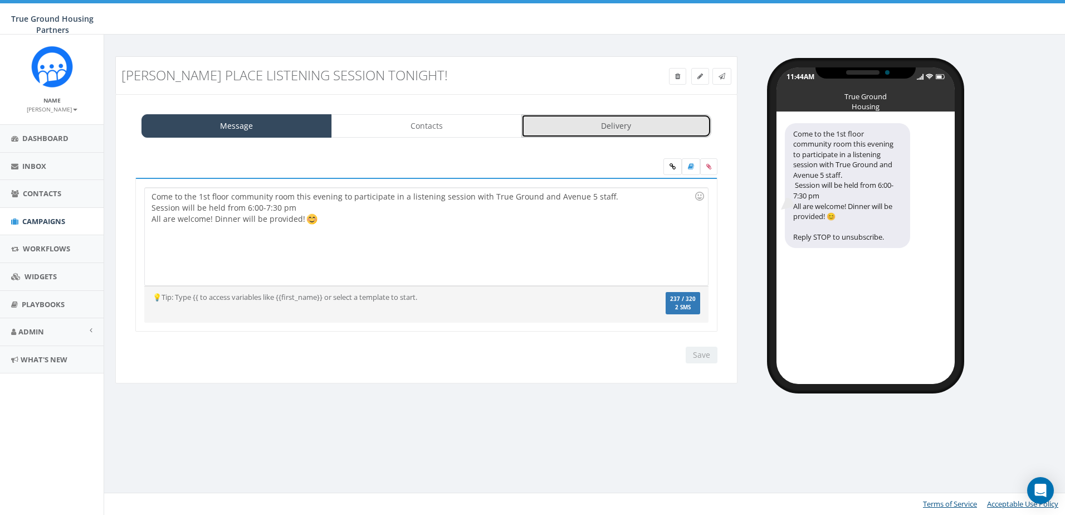
click at [623, 126] on link "Delivery" at bounding box center [616, 125] width 191 height 23
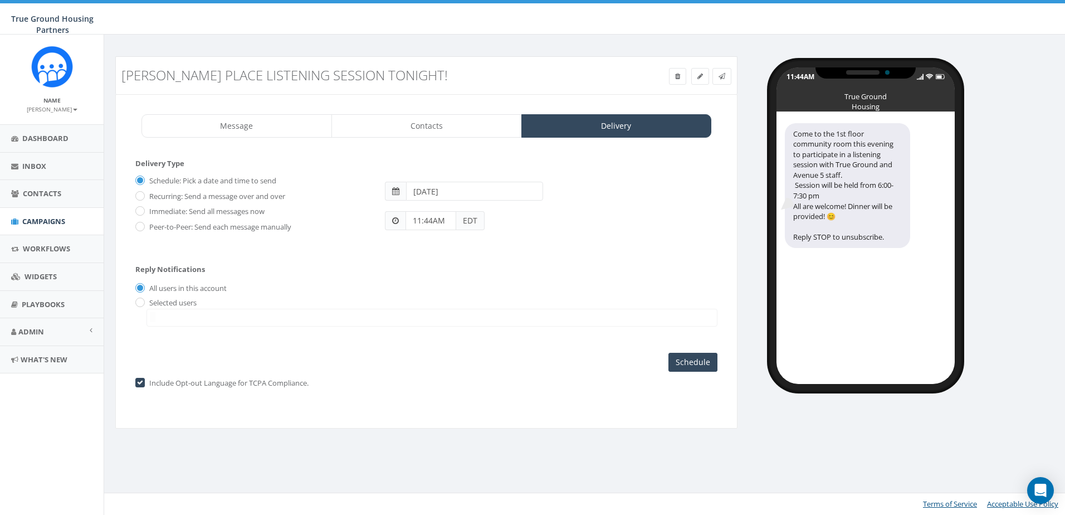
click at [447, 219] on input "11:44AM" at bounding box center [431, 220] width 51 height 19
type input "1"
click at [427, 225] on input "3:00" at bounding box center [431, 220] width 51 height 19
type input "3"
type input "12:00 pm"
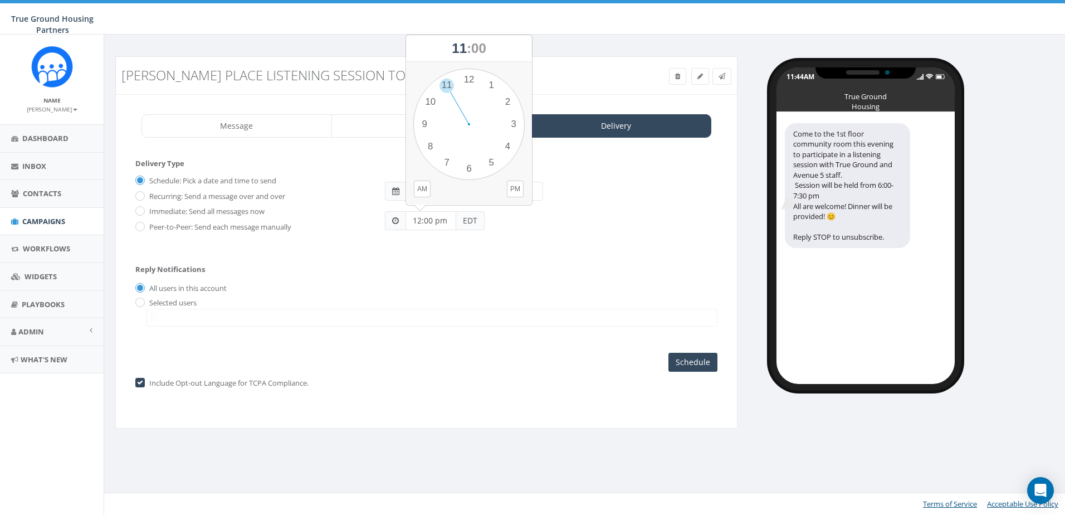
click at [509, 272] on div "Reply Notifications All users in this account Selected users [EMAIL_ADDRESS][DO…" at bounding box center [426, 293] width 582 height 78
click at [701, 360] on input "Schedule" at bounding box center [693, 362] width 49 height 19
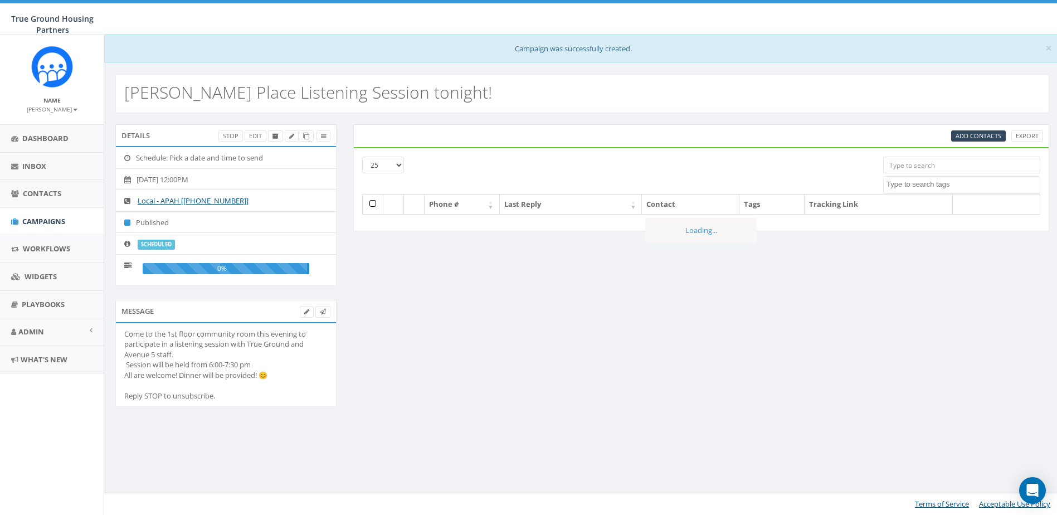
select select
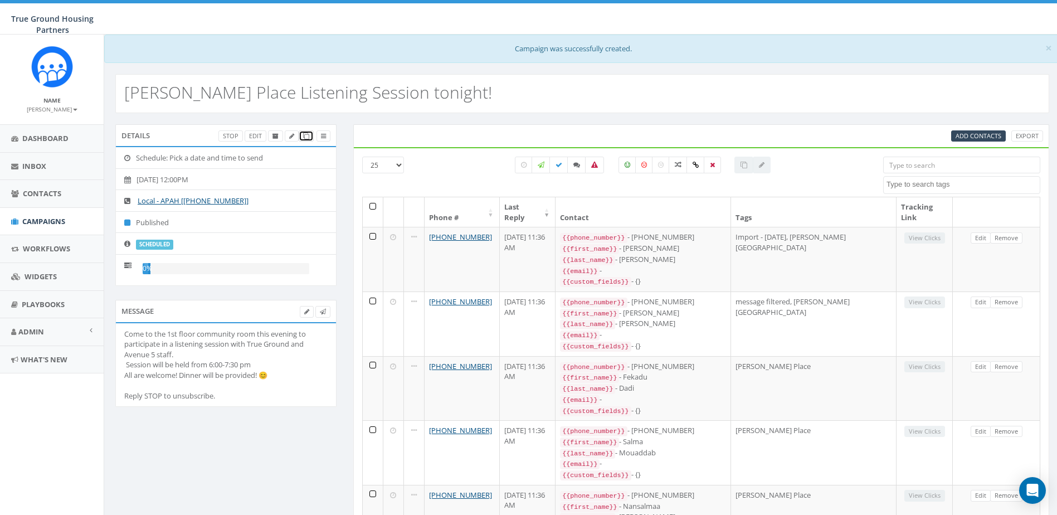
click at [311, 140] on link at bounding box center [306, 136] width 15 height 12
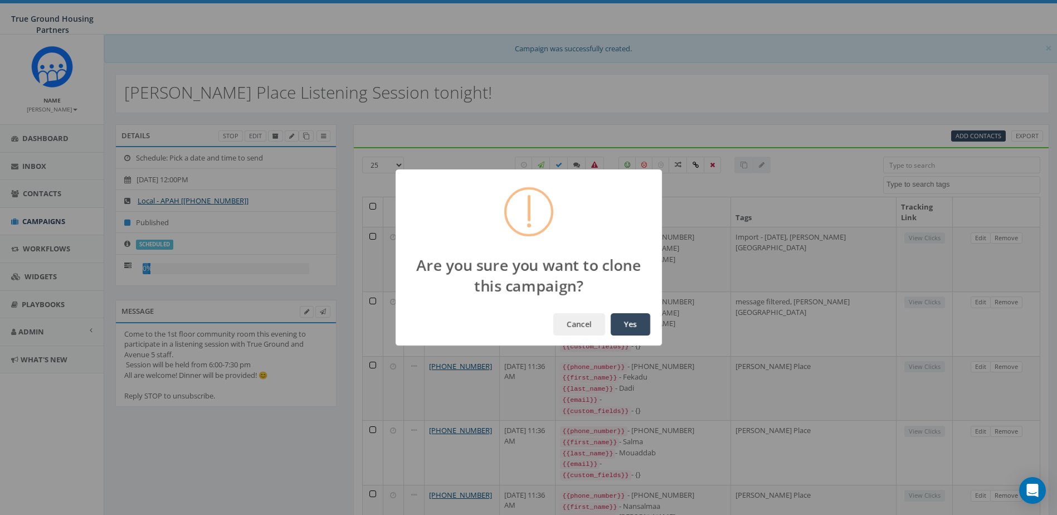
click at [631, 322] on button "Yes" at bounding box center [631, 324] width 40 height 22
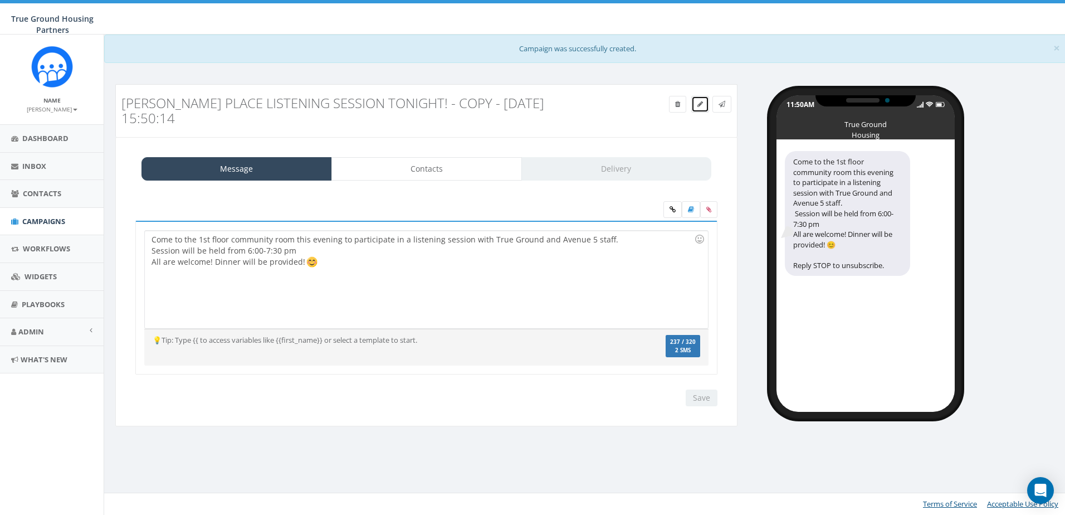
click at [700, 109] on link at bounding box center [700, 104] width 18 height 17
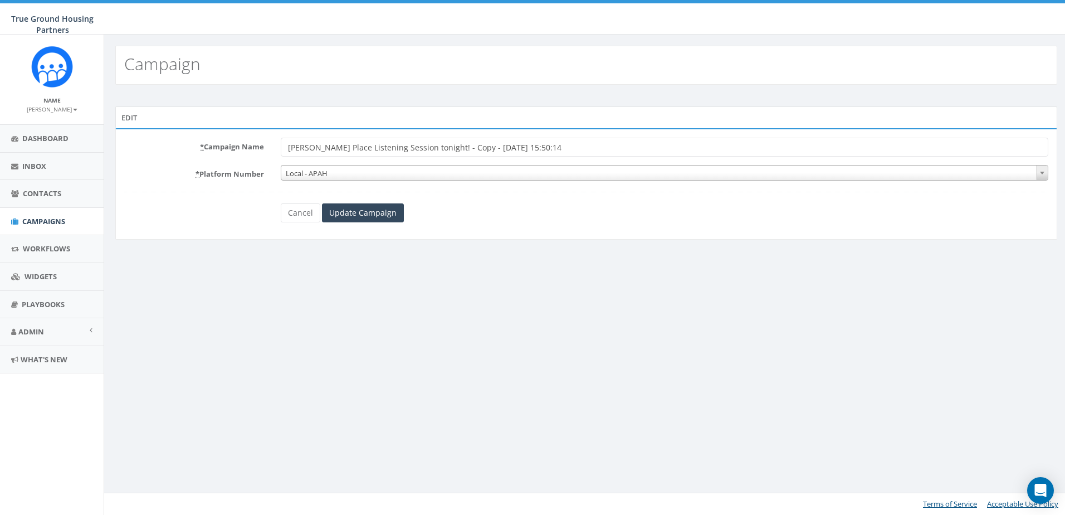
click at [576, 142] on input "[PERSON_NAME] Place Listening Session tonight! - Copy - [DATE] 15:50:14" at bounding box center [665, 147] width 768 height 19
type input "[PERSON_NAME] Place Listening Session starting NOW!!!!!!!"
click at [373, 207] on input "Update Campaign" at bounding box center [363, 212] width 82 height 19
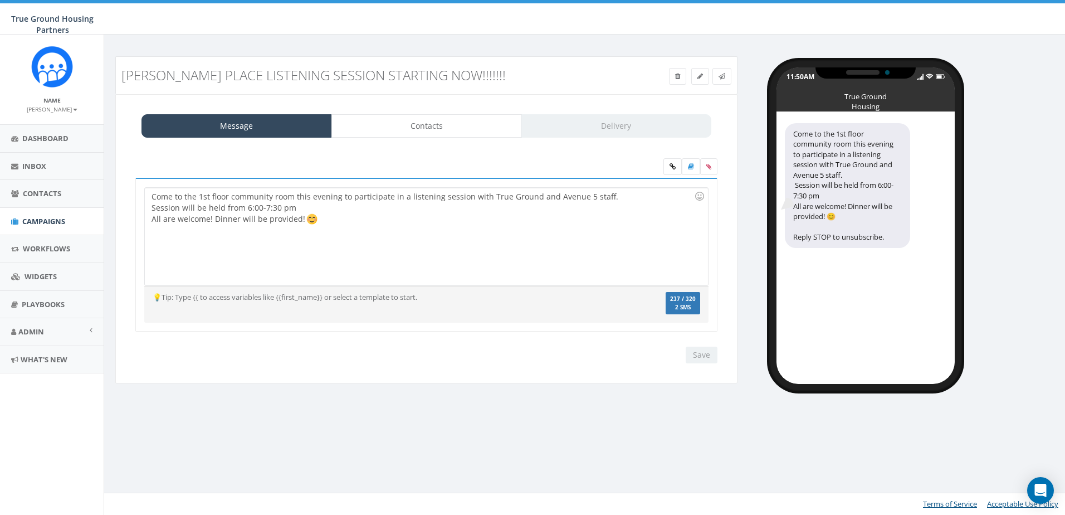
click at [361, 216] on div "Come to the 1st floor community room this evening to participate in a listening…" at bounding box center [426, 236] width 563 height 97
click at [298, 205] on div "Come to the 1st floor community room this evening to participate in a listening…" at bounding box center [426, 236] width 563 height 97
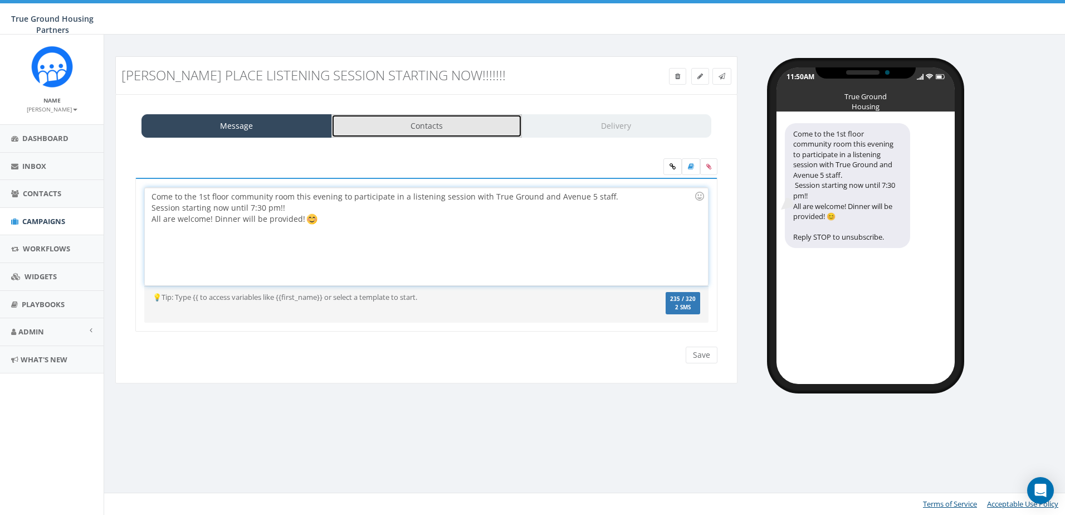
click at [489, 123] on link "Contacts" at bounding box center [426, 125] width 191 height 23
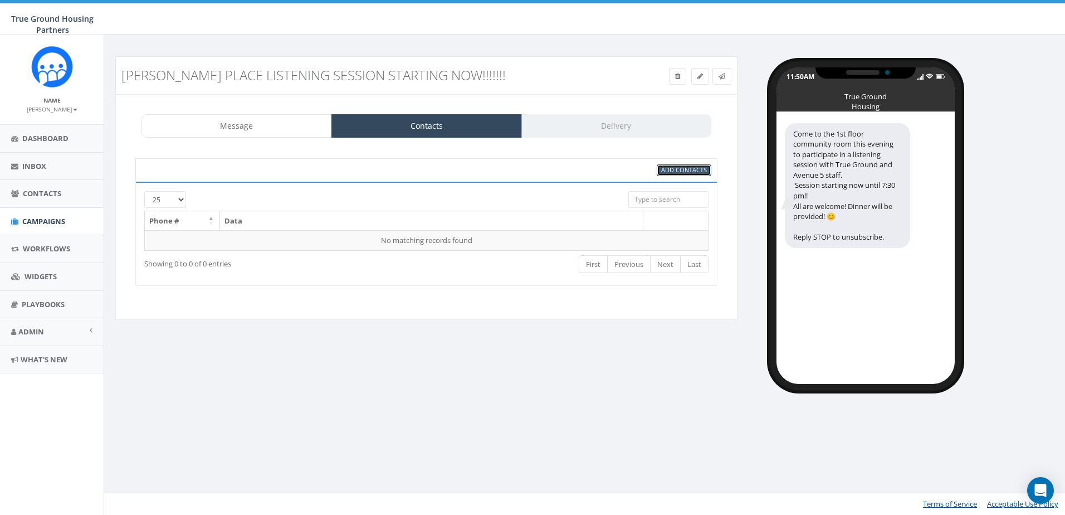
click at [667, 174] on link "Add Contacts" at bounding box center [684, 170] width 55 height 12
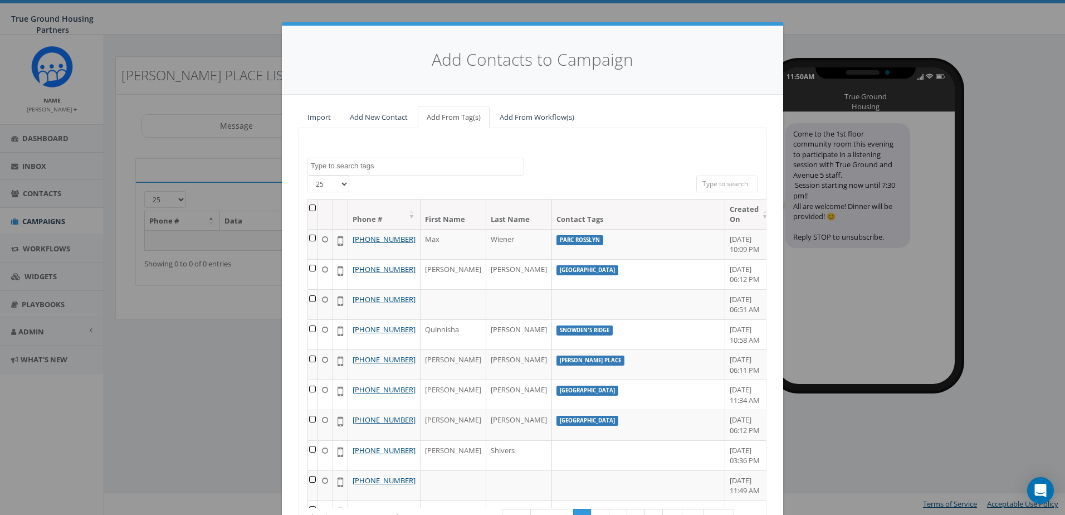
click at [440, 168] on textarea "Search" at bounding box center [417, 166] width 213 height 10
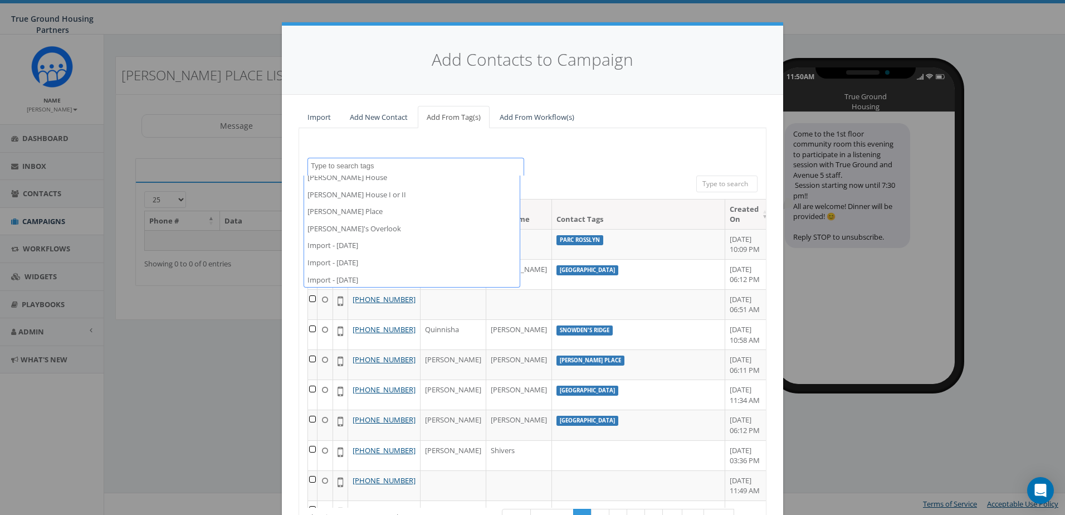
scroll to position [334, 0]
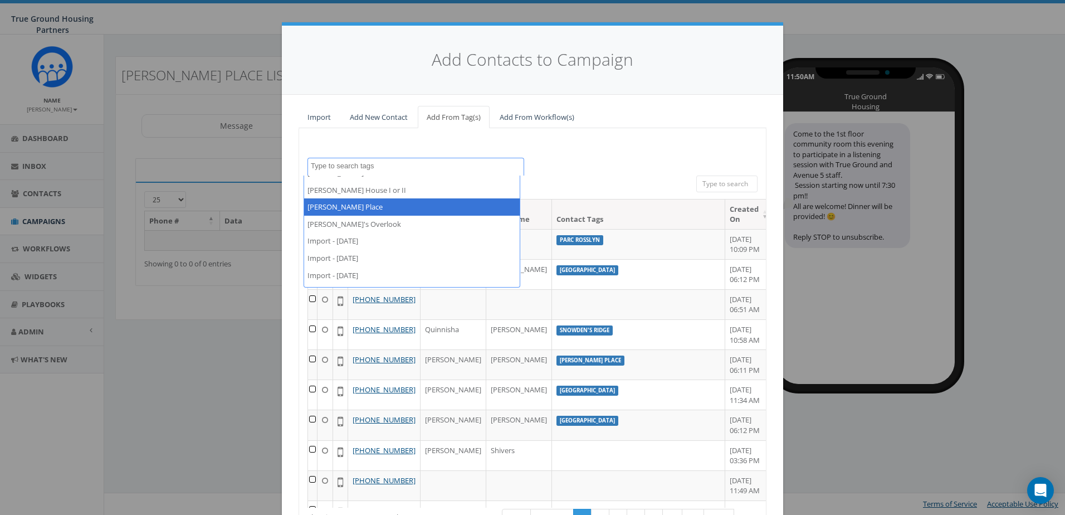
select select "Gilliam Place"
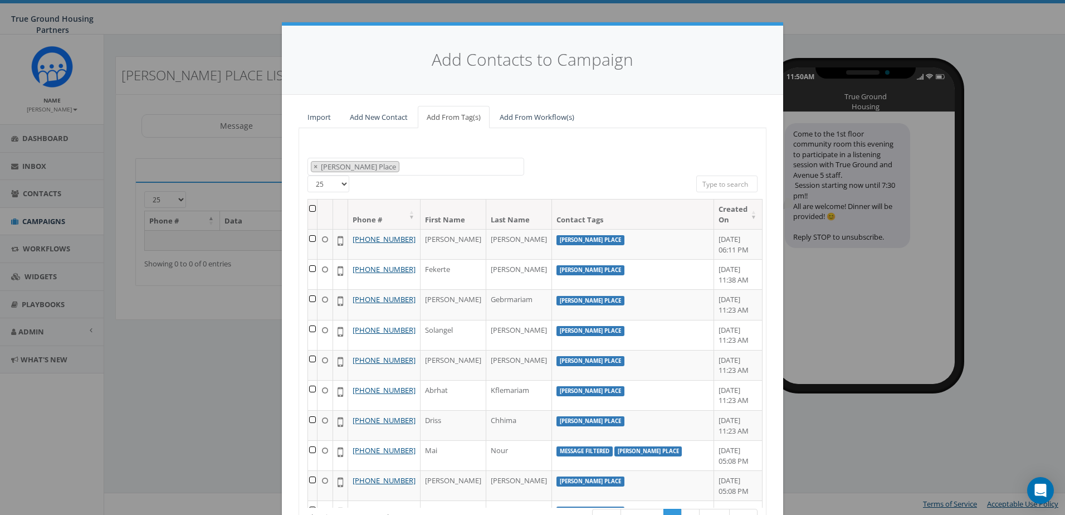
click at [314, 211] on th at bounding box center [312, 214] width 9 height 30
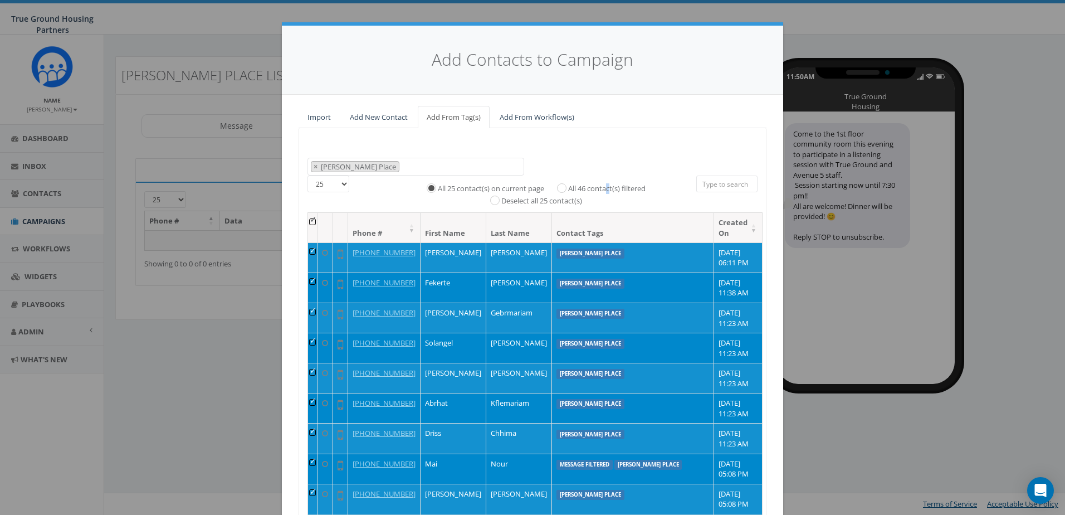
click at [605, 186] on label "All 46 contact(s) filtered" at bounding box center [606, 188] width 77 height 11
drag, startPoint x: 605, startPoint y: 186, endPoint x: 558, endPoint y: 186, distance: 46.8
click at [561, 186] on input "All 46 contact(s) filtered" at bounding box center [564, 186] width 7 height 7
radio input "true"
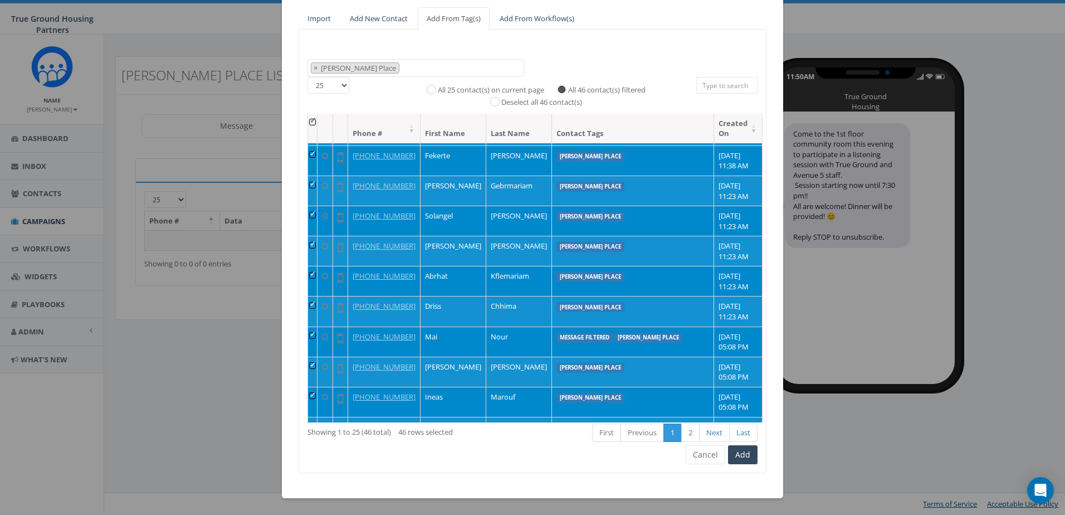
scroll to position [56, 0]
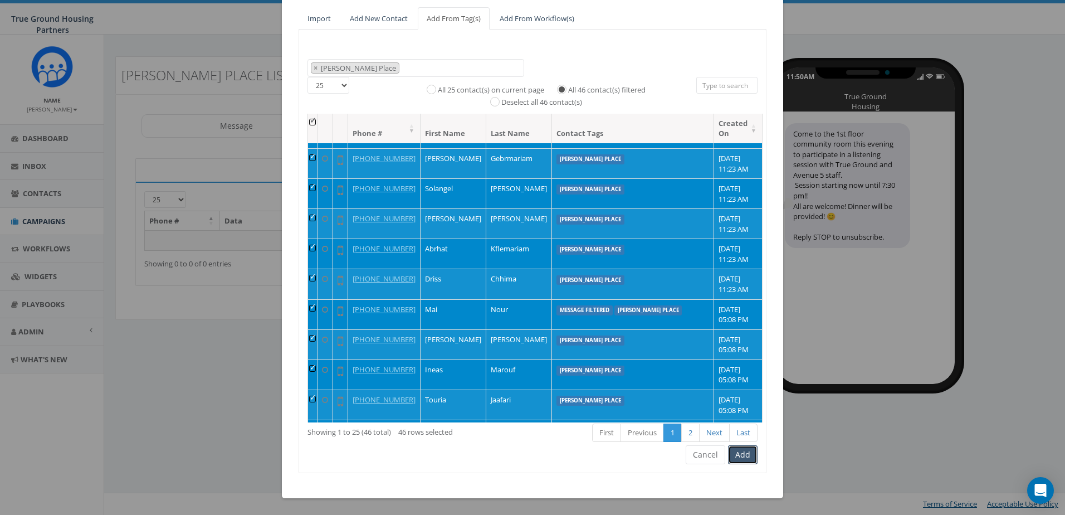
click at [737, 460] on button "Add" at bounding box center [743, 454] width 30 height 19
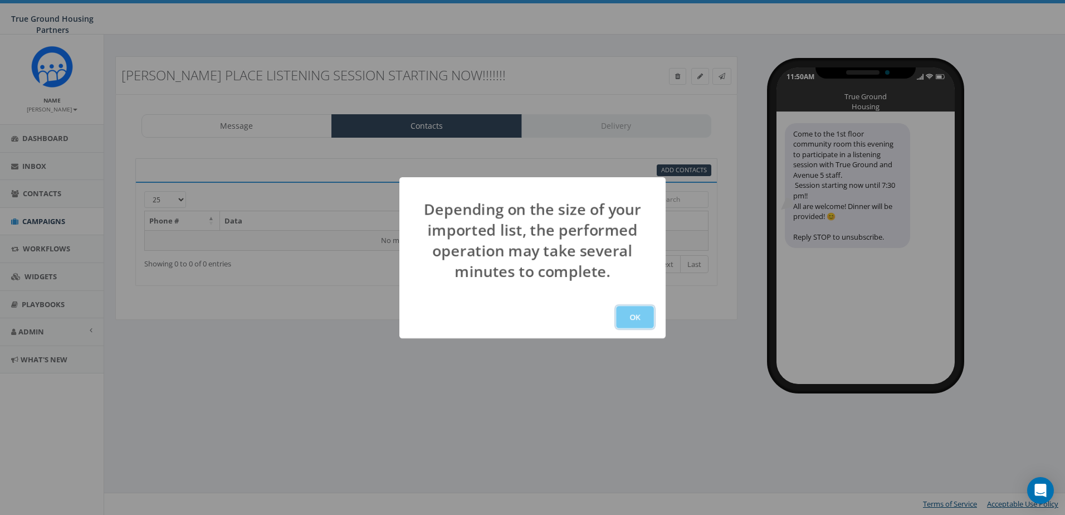
click at [633, 313] on button "OK" at bounding box center [635, 317] width 38 height 22
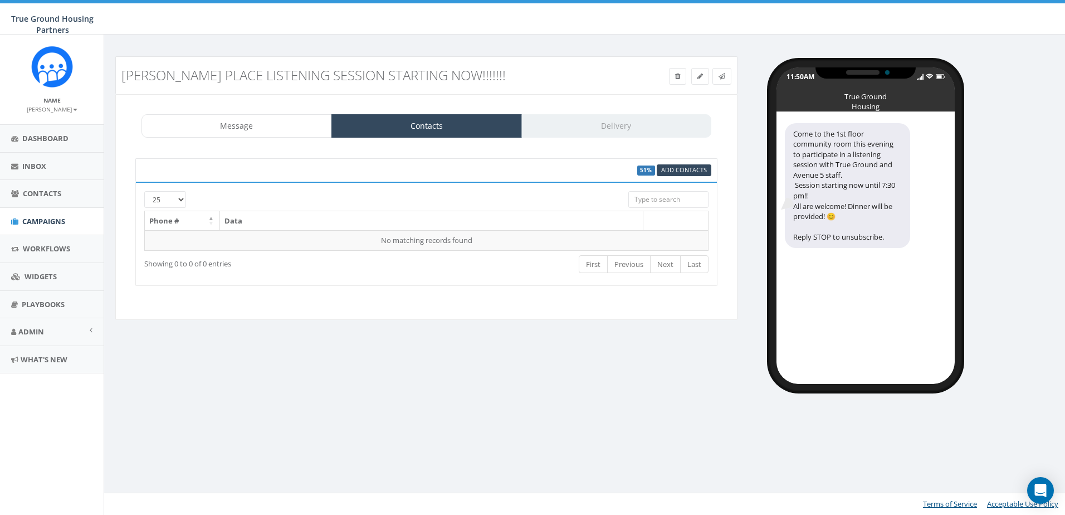
click at [605, 126] on div "Message Contacts Delivery" at bounding box center [427, 125] width 570 height 23
click at [589, 125] on div "Message Contacts Delivery" at bounding box center [427, 125] width 570 height 23
click at [691, 75] on link at bounding box center [700, 76] width 18 height 17
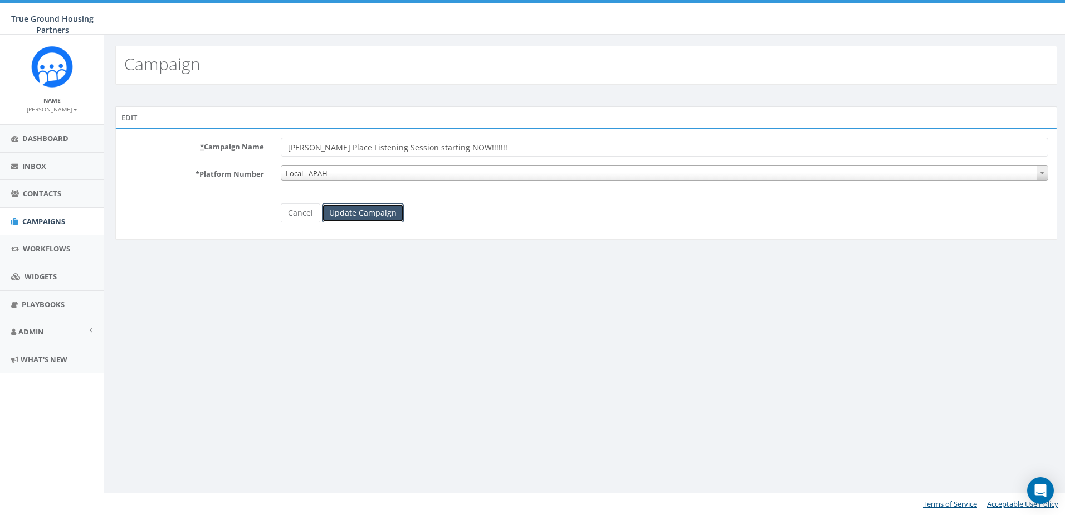
click at [399, 212] on input "Update Campaign" at bounding box center [363, 212] width 82 height 19
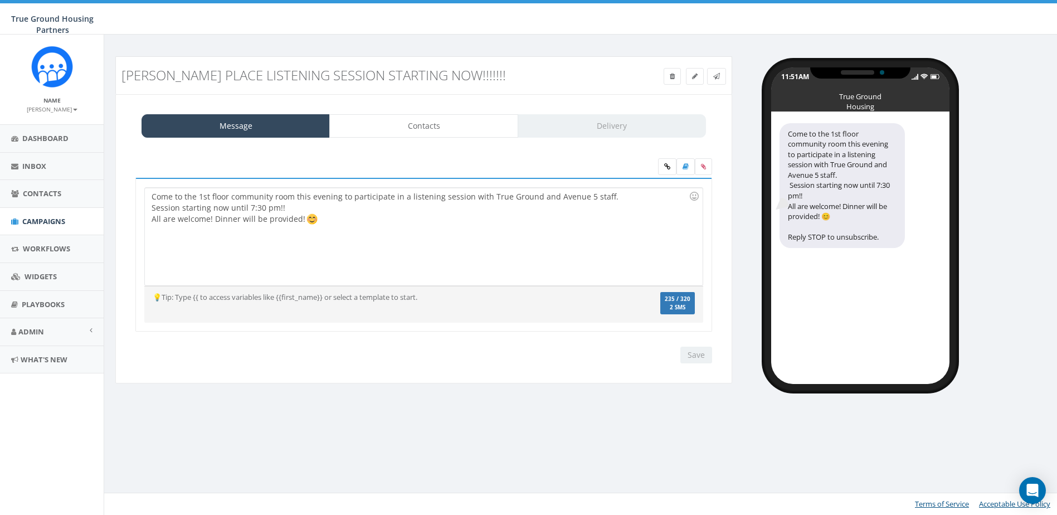
select select
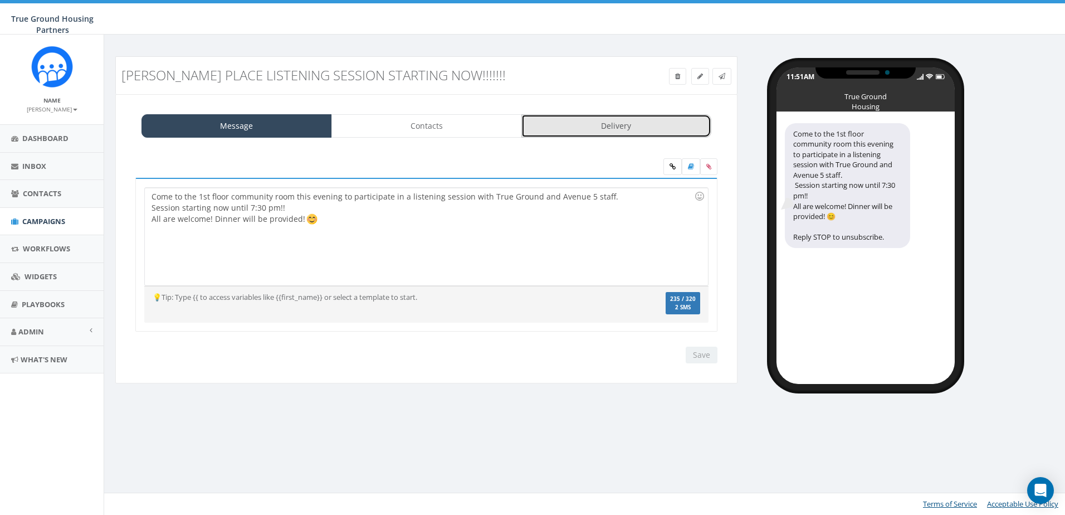
click at [617, 118] on link "Delivery" at bounding box center [616, 125] width 191 height 23
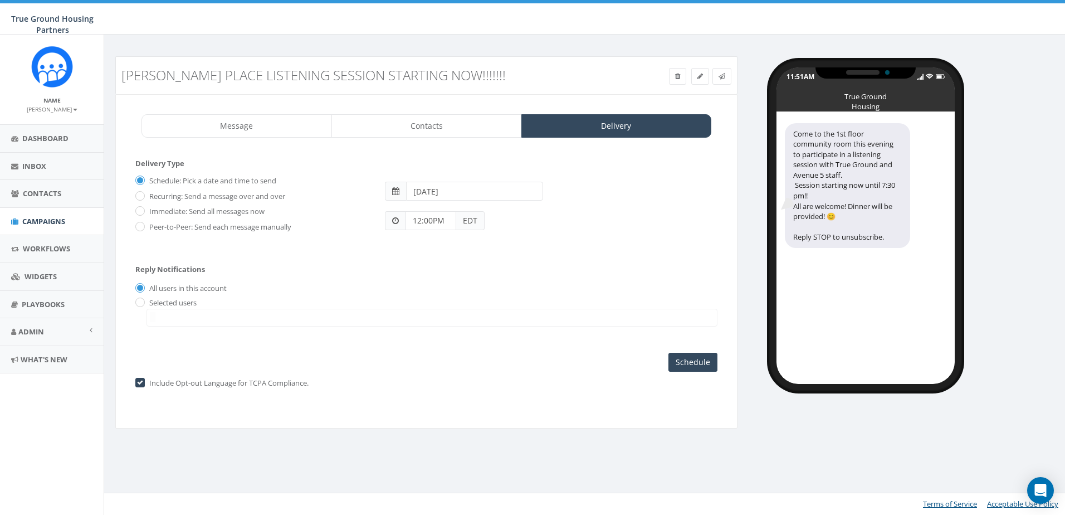
click at [453, 218] on input "12:00PM" at bounding box center [431, 220] width 51 height 19
type input "1"
type input "6:00 PM"
click at [612, 262] on div "Reply Notifications All users in this account Selected users hspears@trueground…" at bounding box center [426, 293] width 582 height 78
click at [709, 358] on input "Schedule" at bounding box center [693, 362] width 49 height 19
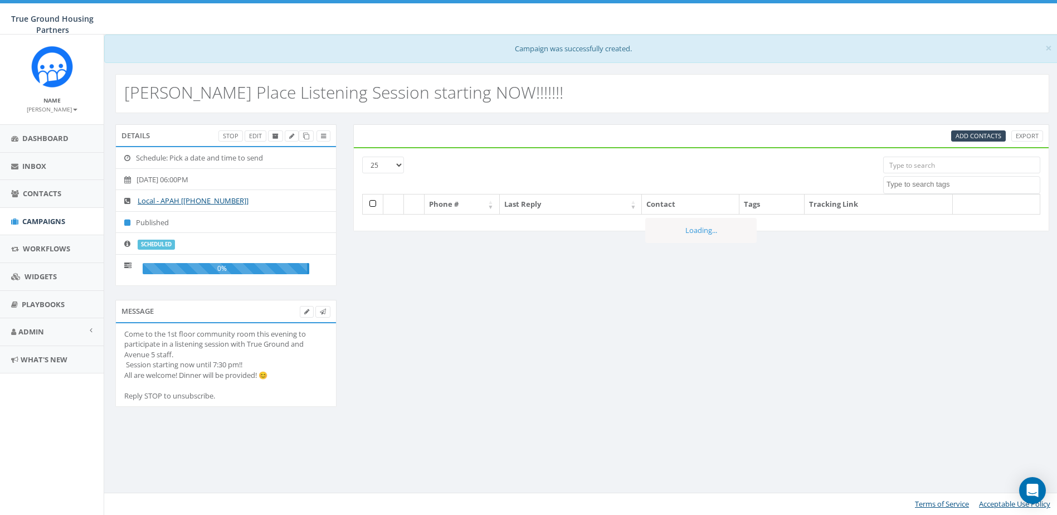
select select
